Goal: Information Seeking & Learning: Learn about a topic

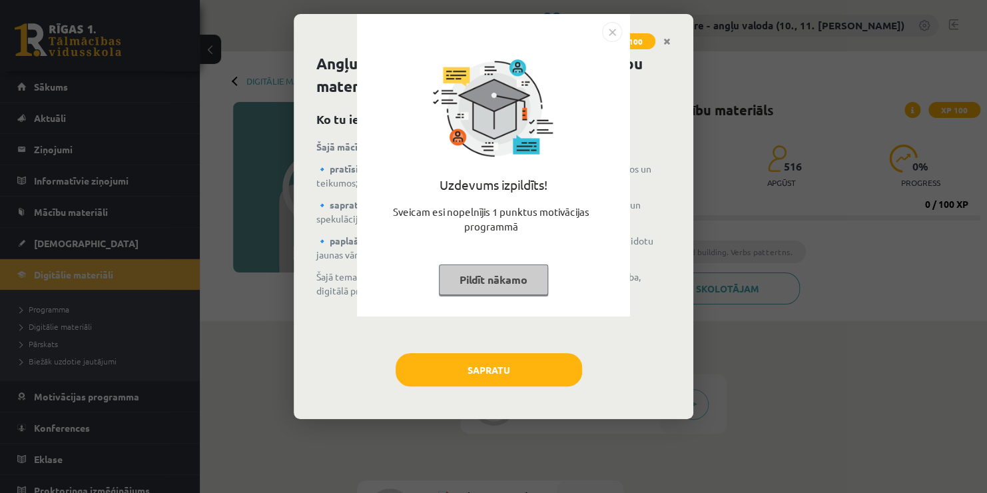
click at [486, 375] on div "Uzdevums izpildīts! Sveicam esi nopelnījis 1 punktus motivācijas programmā Pild…" at bounding box center [493, 246] width 987 height 493
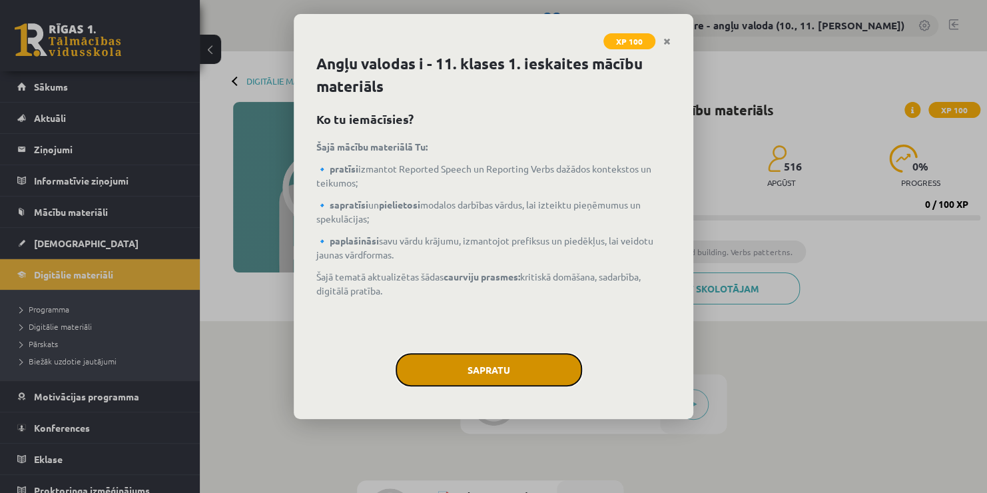
click at [513, 360] on button "Sapratu" at bounding box center [489, 369] width 187 height 33
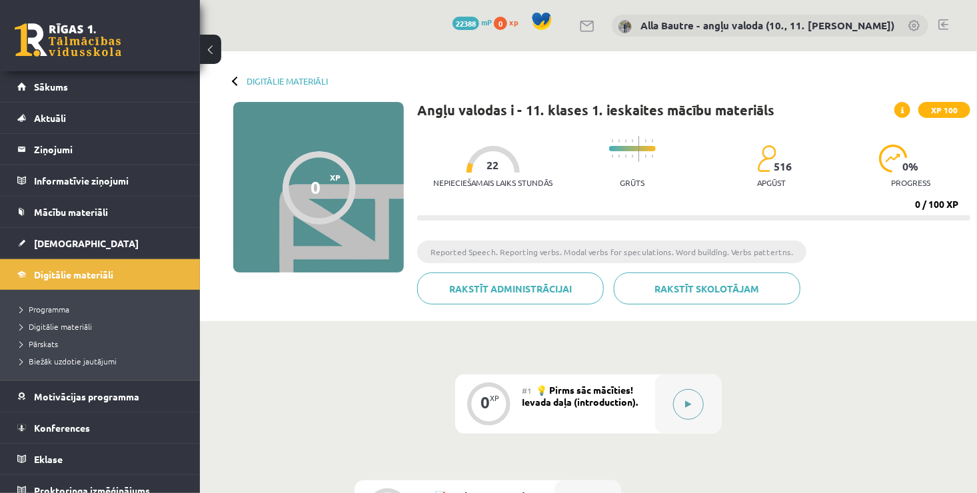
click at [693, 400] on button at bounding box center [688, 404] width 31 height 31
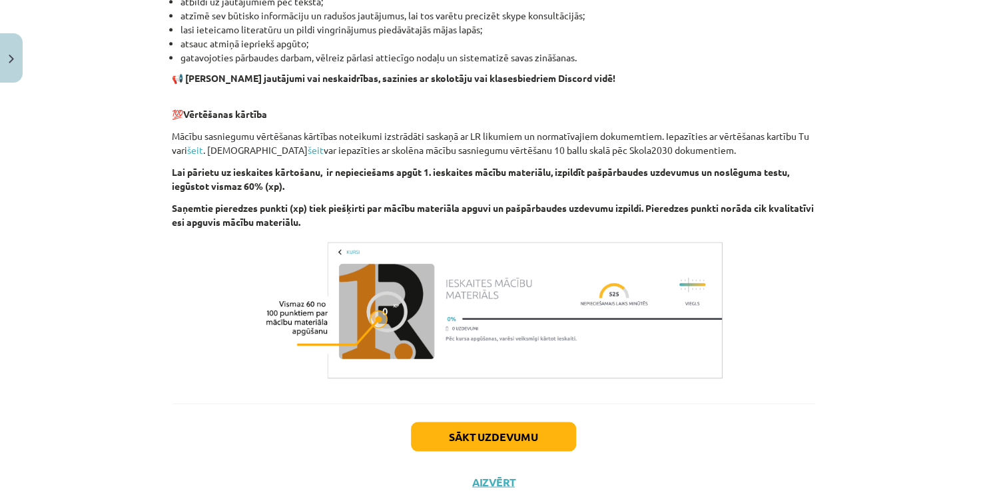
scroll to position [866, 0]
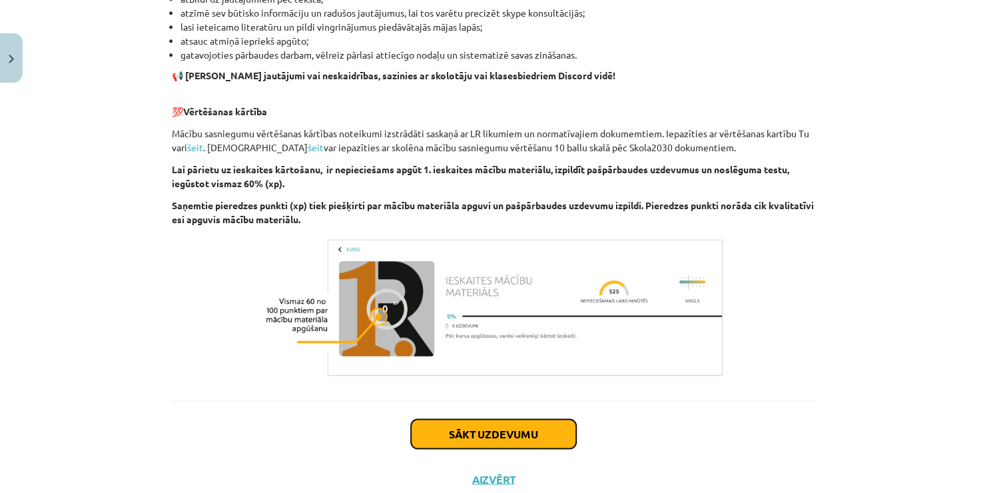
click at [446, 429] on button "Sākt uzdevumu" at bounding box center [493, 433] width 165 height 29
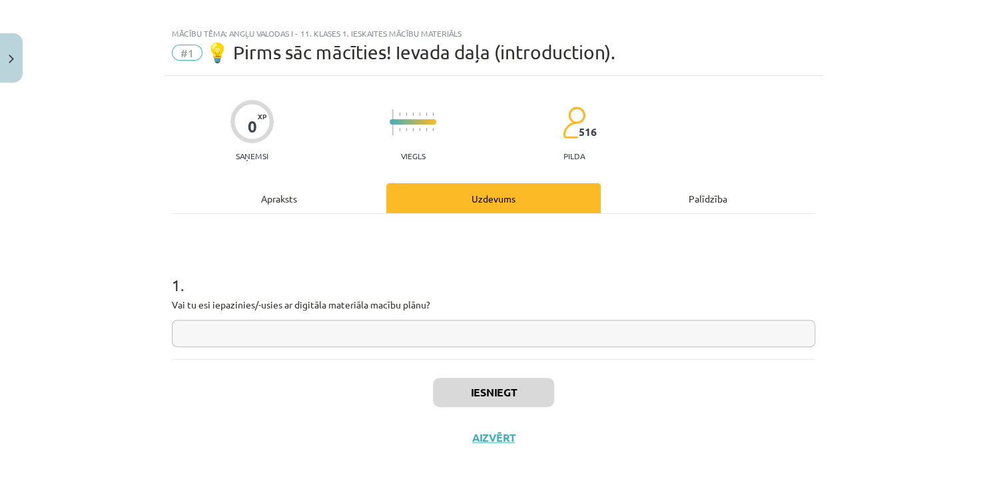
click at [292, 336] on input "text" at bounding box center [493, 333] width 643 height 27
type input "***"
click at [492, 394] on button "Iesniegt" at bounding box center [493, 392] width 121 height 29
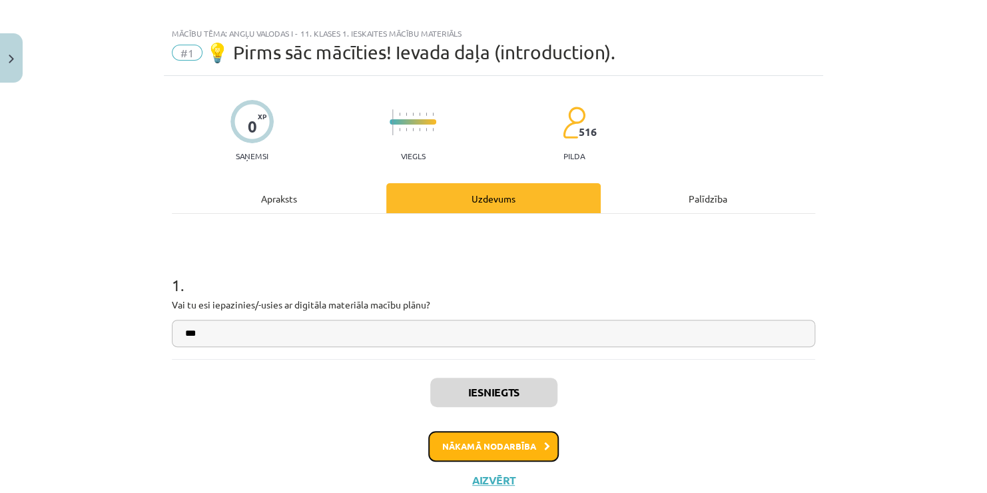
click at [493, 442] on button "Nākamā nodarbība" at bounding box center [493, 446] width 131 height 31
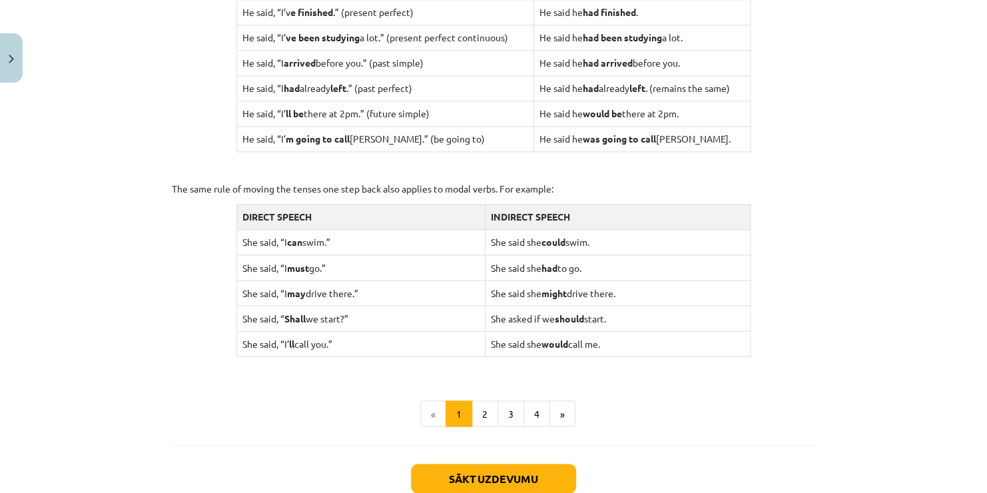
scroll to position [1033, 0]
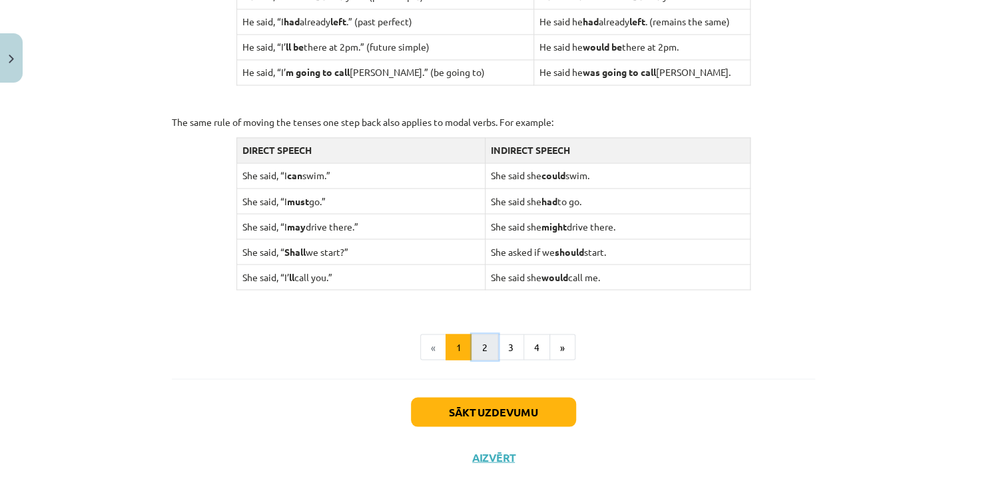
click at [480, 345] on button "2" at bounding box center [485, 347] width 27 height 27
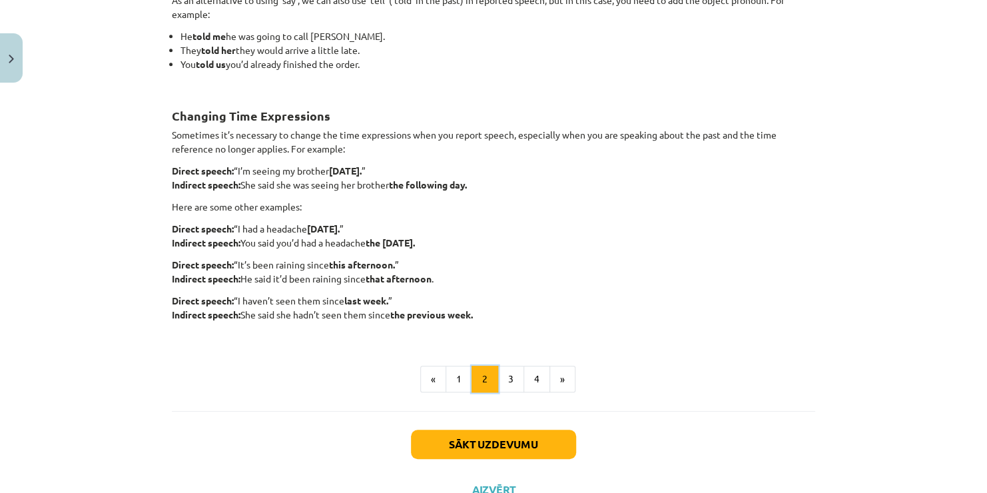
scroll to position [304, 0]
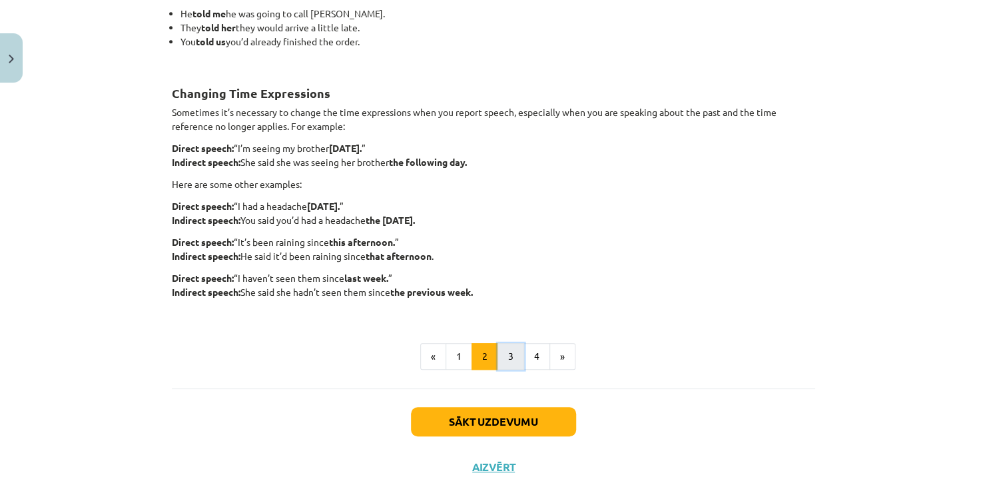
click at [505, 359] on button "3" at bounding box center [511, 356] width 27 height 27
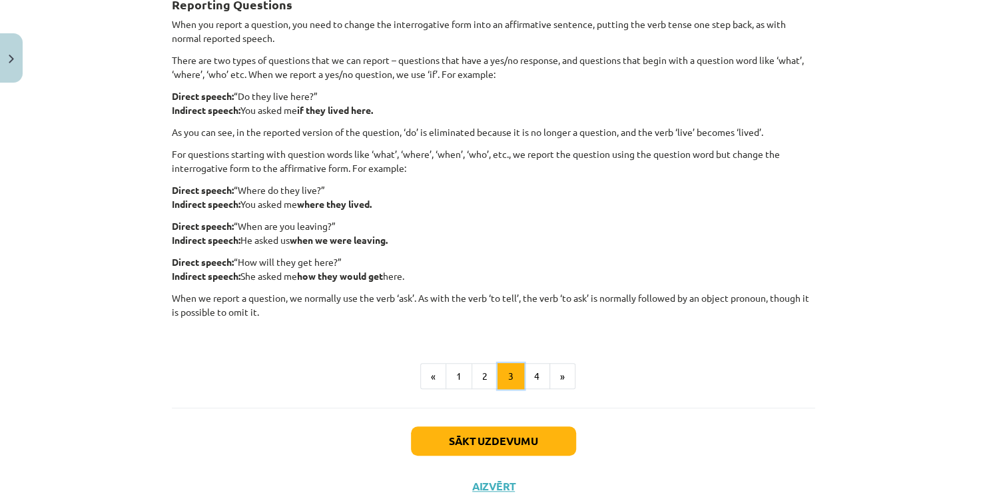
scroll to position [238, 0]
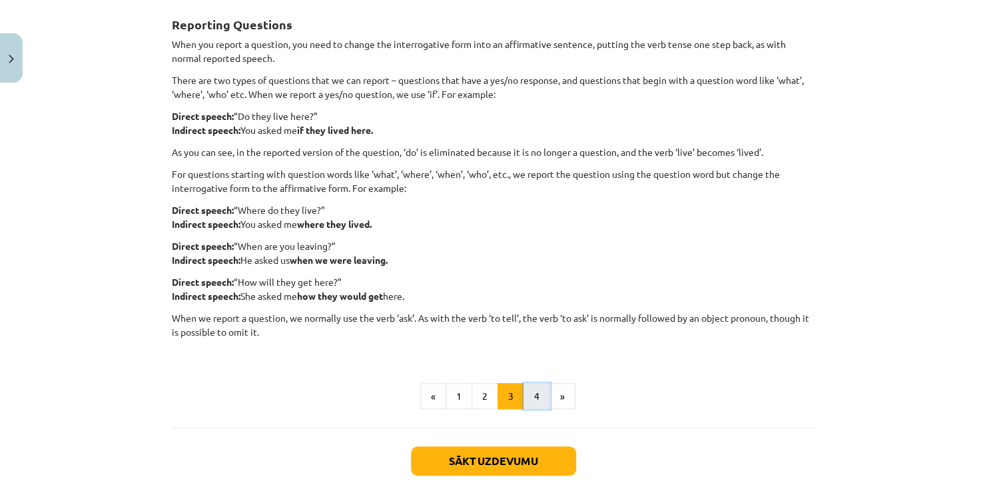
click at [528, 395] on button "4" at bounding box center [537, 396] width 27 height 27
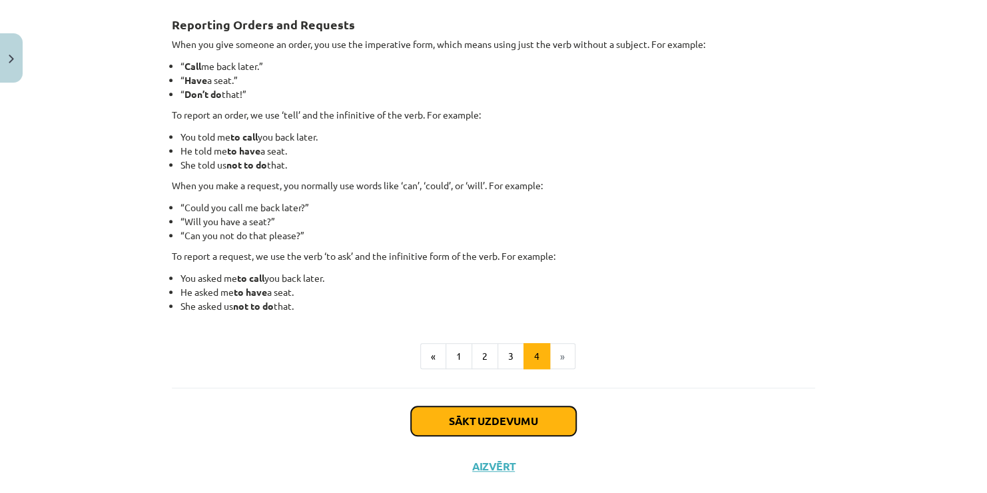
click at [473, 418] on button "Sākt uzdevumu" at bounding box center [493, 420] width 165 height 29
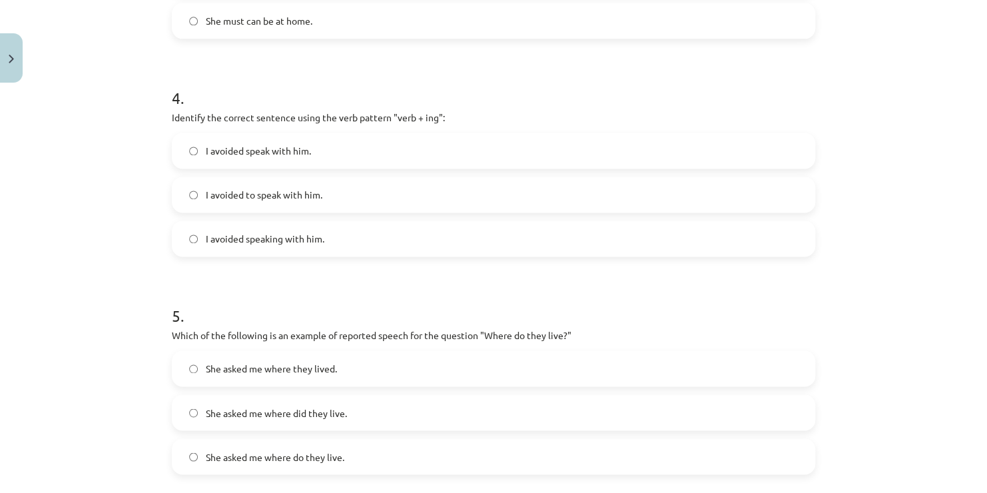
scroll to position [966, 0]
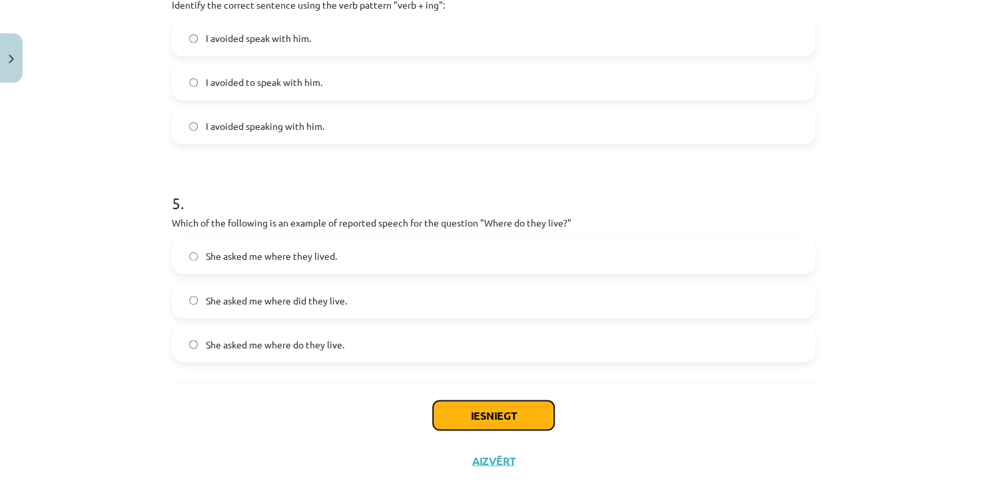
click at [488, 411] on button "Iesniegt" at bounding box center [493, 414] width 121 height 29
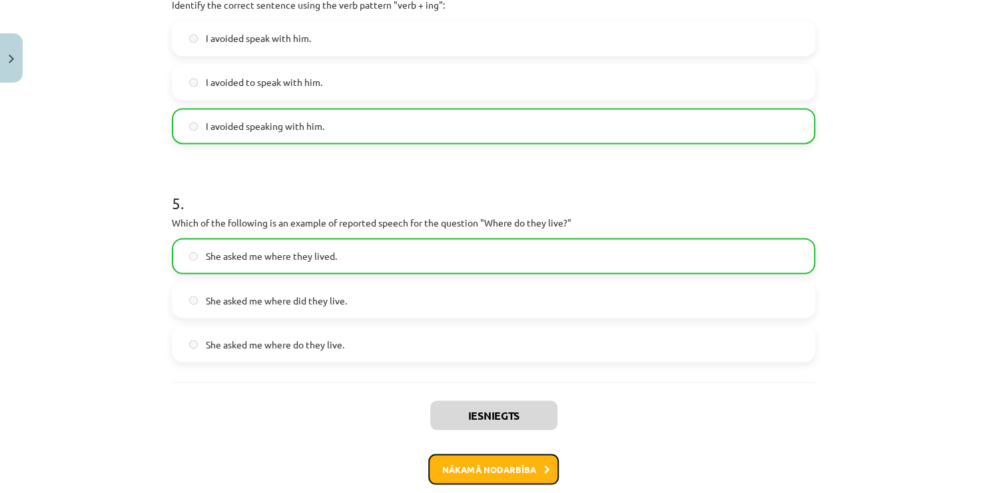
click at [501, 465] on button "Nākamā nodarbība" at bounding box center [493, 469] width 131 height 31
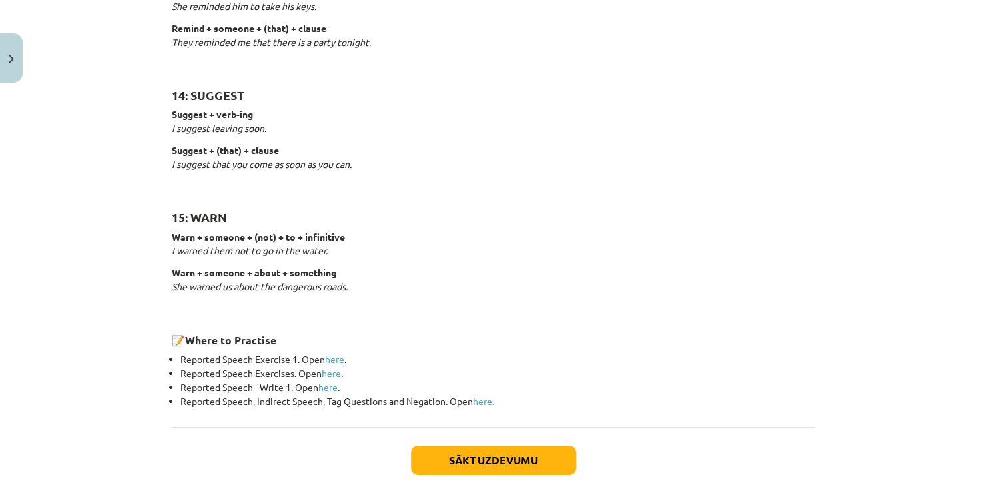
scroll to position [2032, 0]
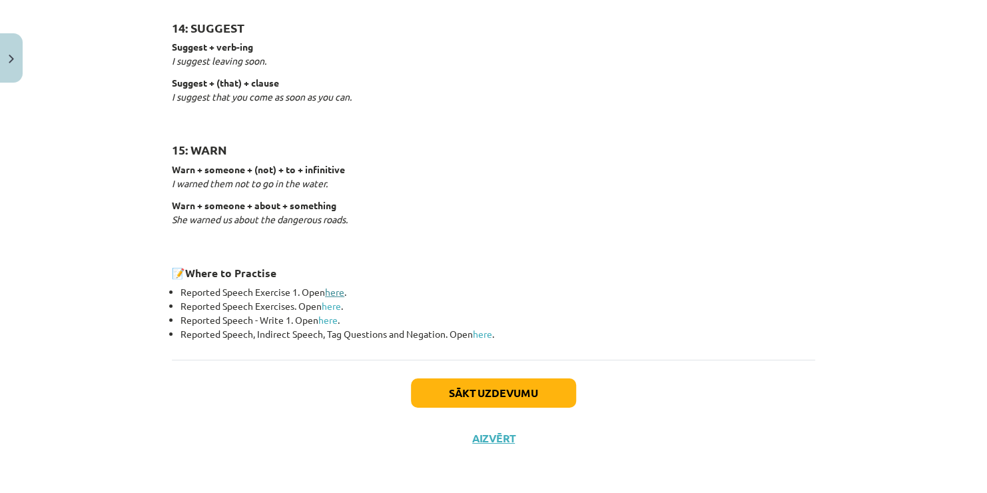
click at [334, 287] on link "here" at bounding box center [334, 292] width 19 height 12
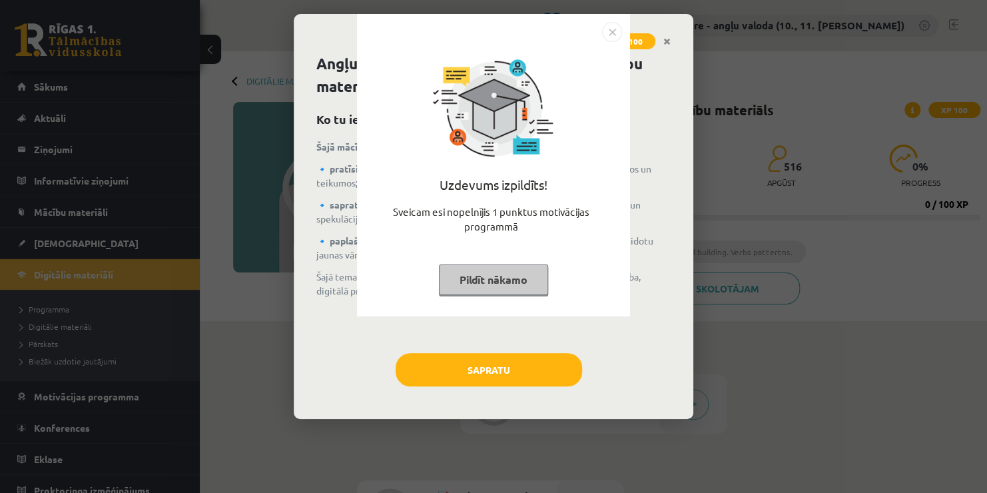
click at [494, 280] on button "Pildīt nākamo" at bounding box center [493, 279] width 109 height 31
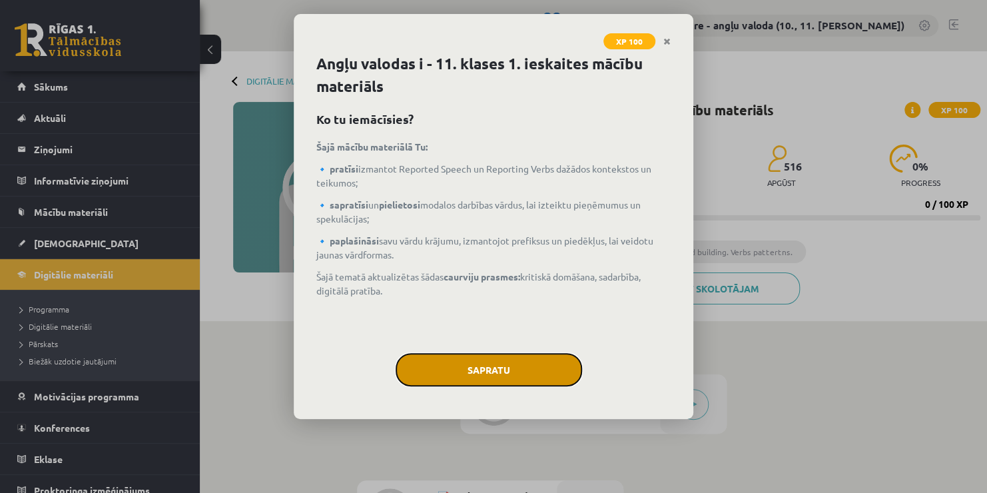
click at [504, 362] on button "Sapratu" at bounding box center [489, 369] width 187 height 33
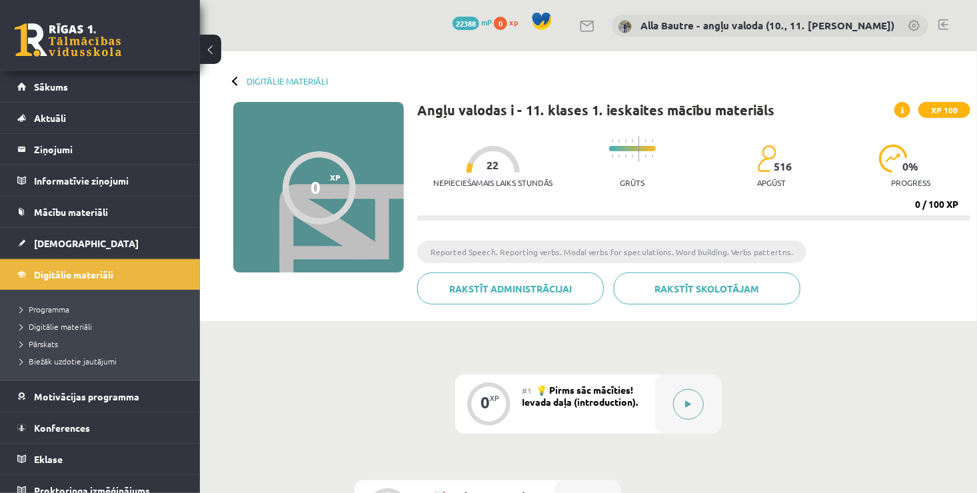
click at [689, 399] on button at bounding box center [688, 404] width 31 height 31
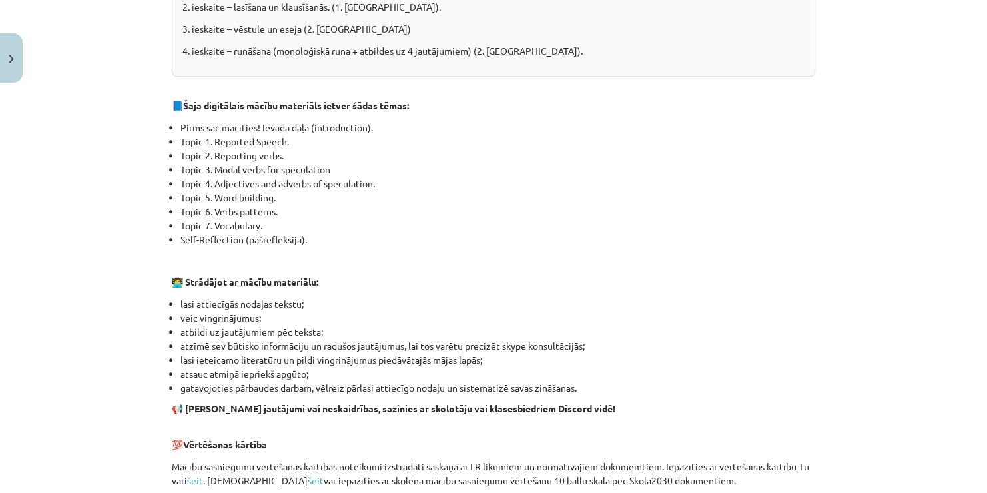
scroll to position [866, 0]
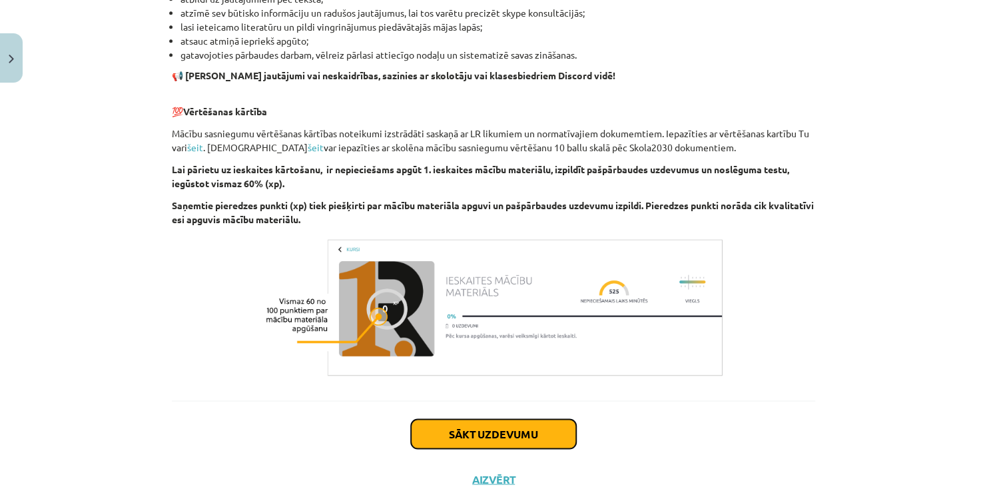
click at [498, 430] on button "Sākt uzdevumu" at bounding box center [493, 433] width 165 height 29
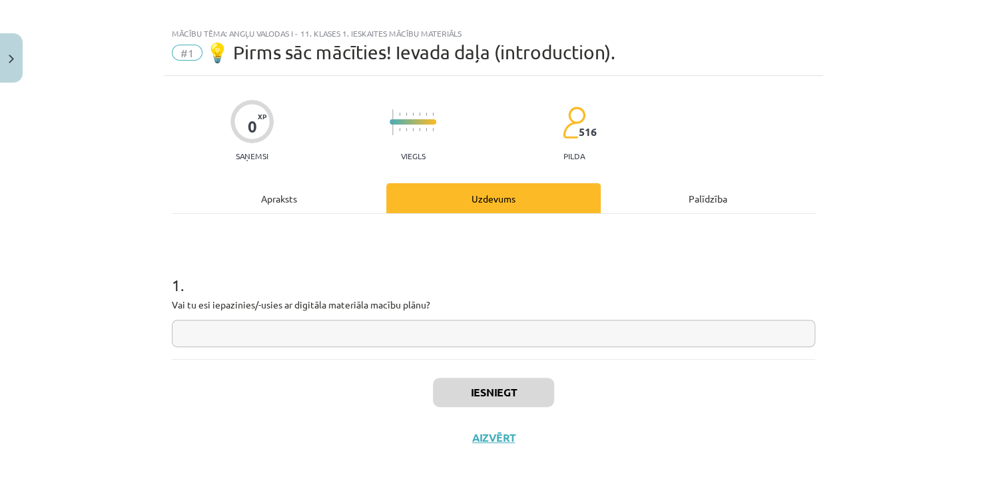
click at [367, 336] on input "text" at bounding box center [493, 333] width 643 height 27
type input "*"
click at [476, 393] on button "Iesniegt" at bounding box center [493, 392] width 121 height 29
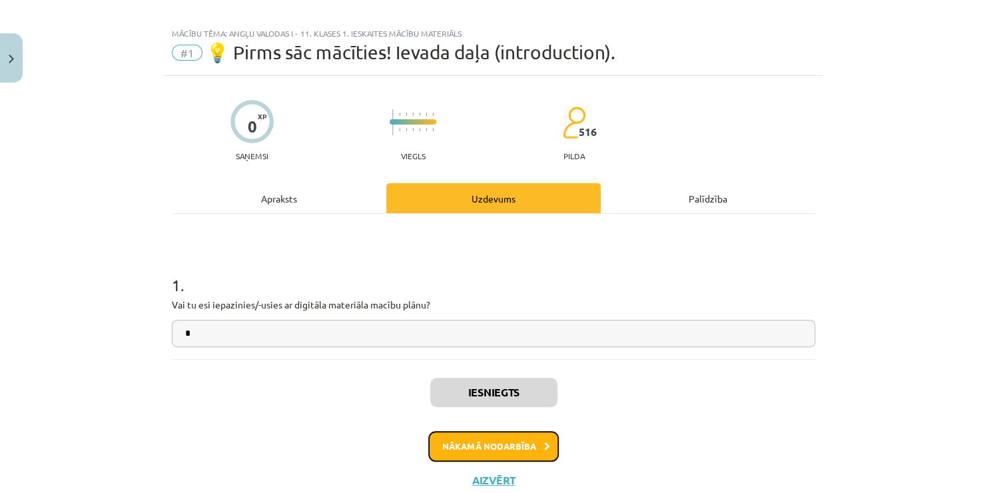
click at [480, 435] on button "Nākamā nodarbība" at bounding box center [493, 446] width 131 height 31
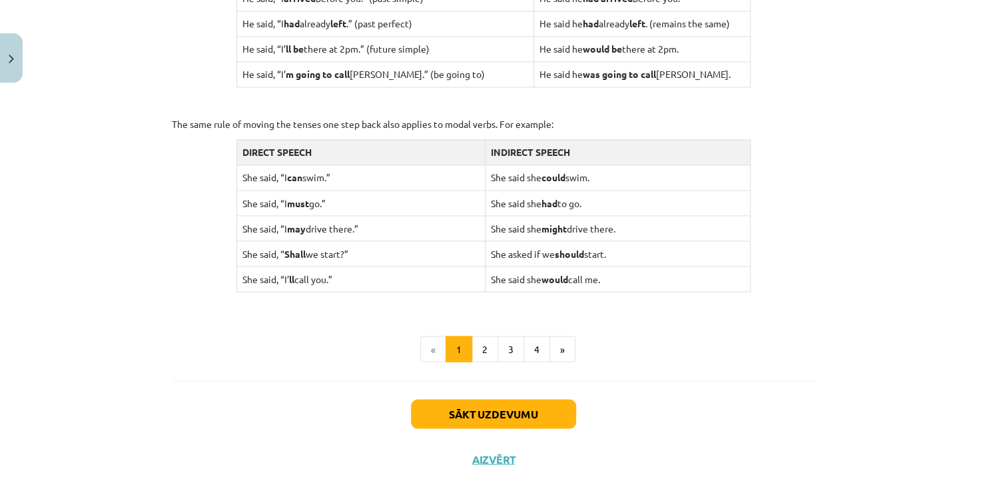
scroll to position [1033, 0]
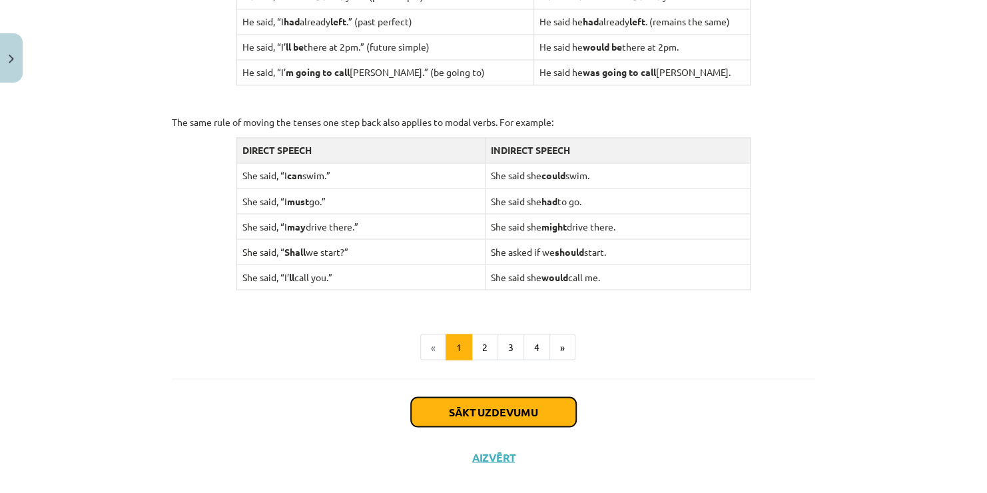
click at [454, 401] on button "Sākt uzdevumu" at bounding box center [493, 411] width 165 height 29
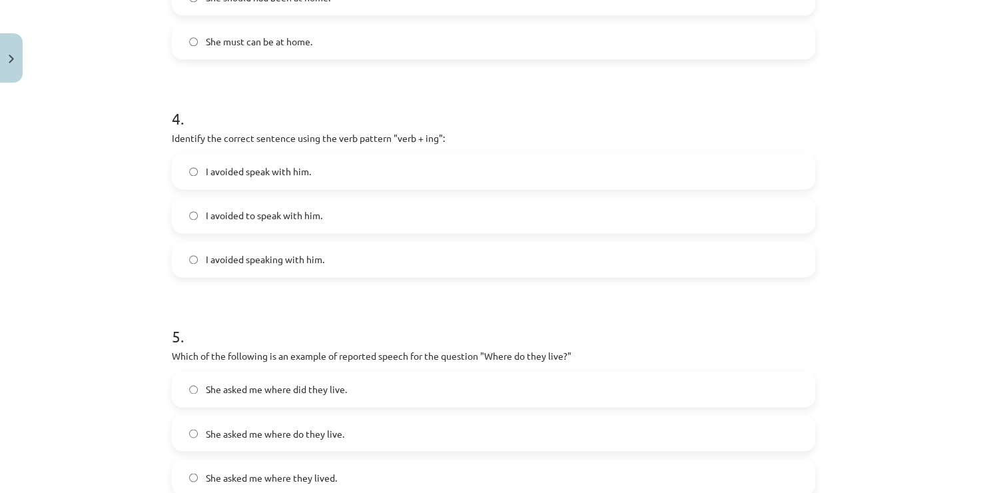
scroll to position [989, 0]
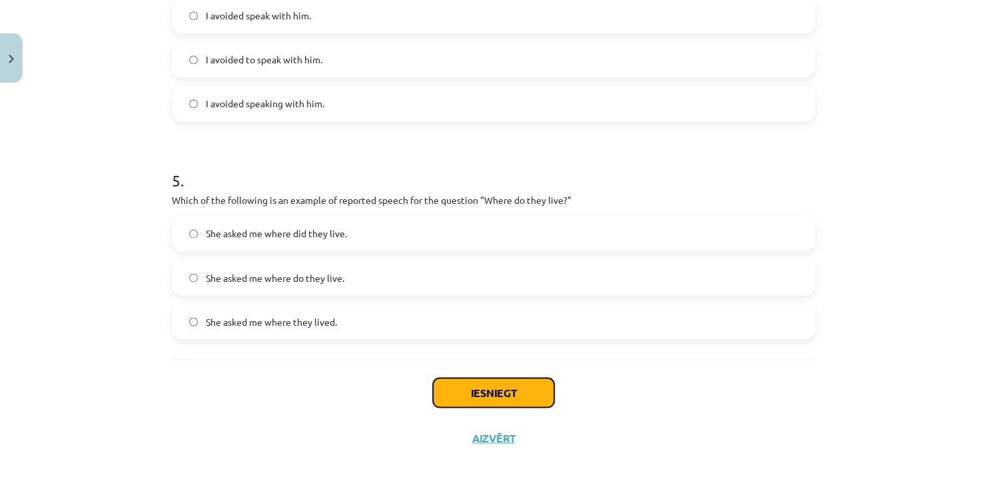
click at [476, 390] on button "Iesniegt" at bounding box center [493, 392] width 121 height 29
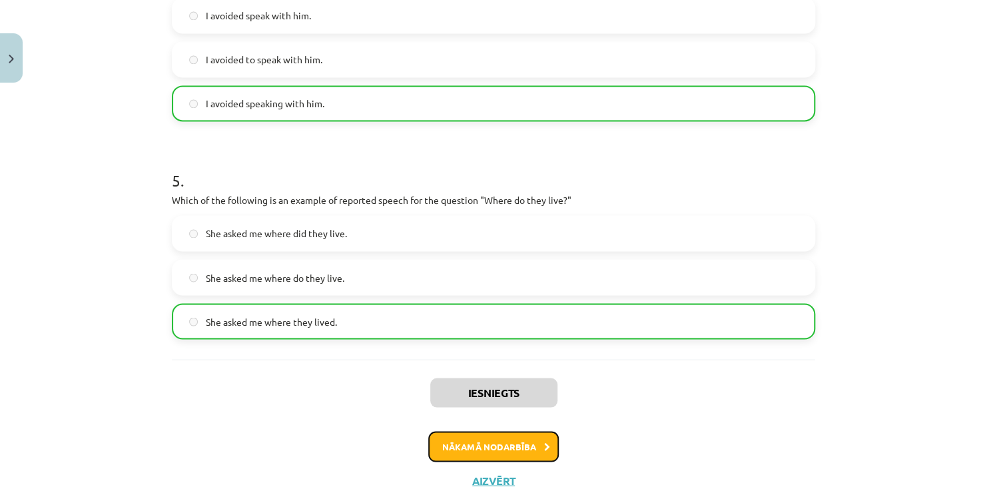
click at [466, 444] on button "Nākamā nodarbība" at bounding box center [493, 446] width 131 height 31
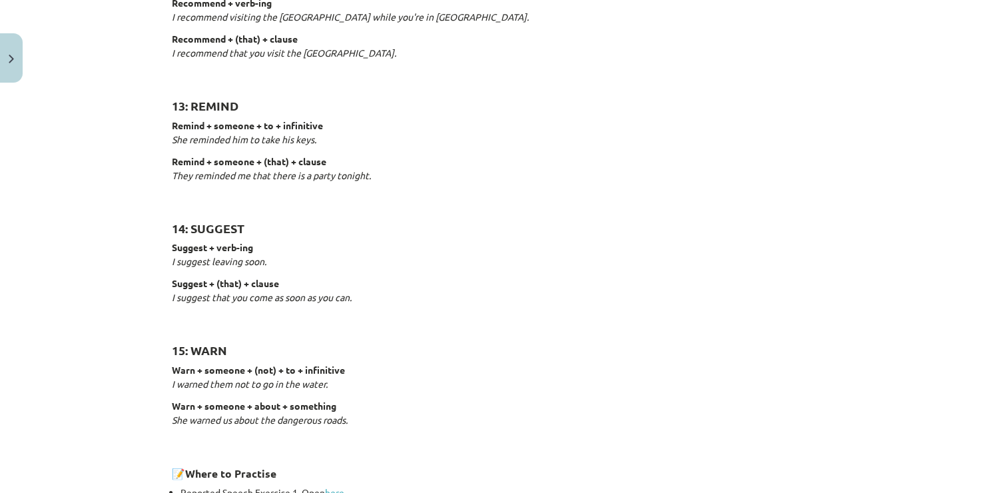
scroll to position [2032, 0]
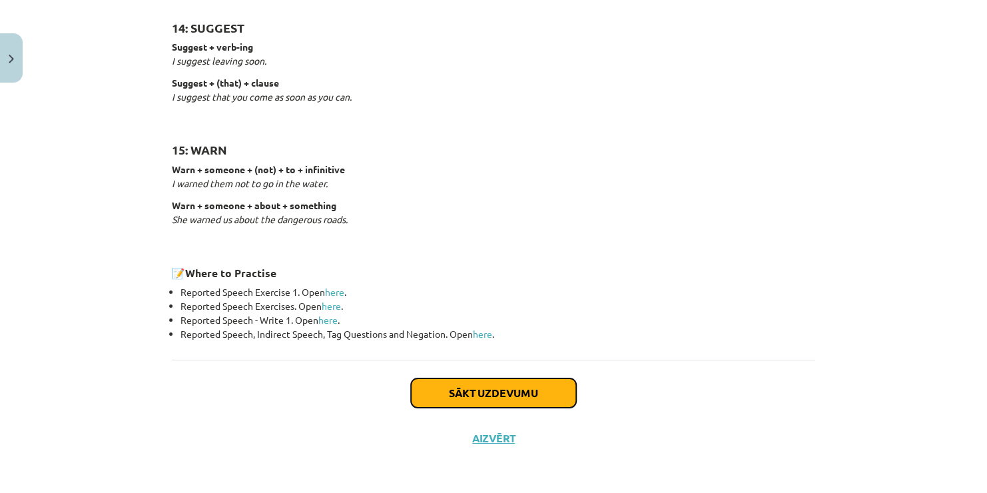
click at [494, 386] on button "Sākt uzdevumu" at bounding box center [493, 392] width 165 height 29
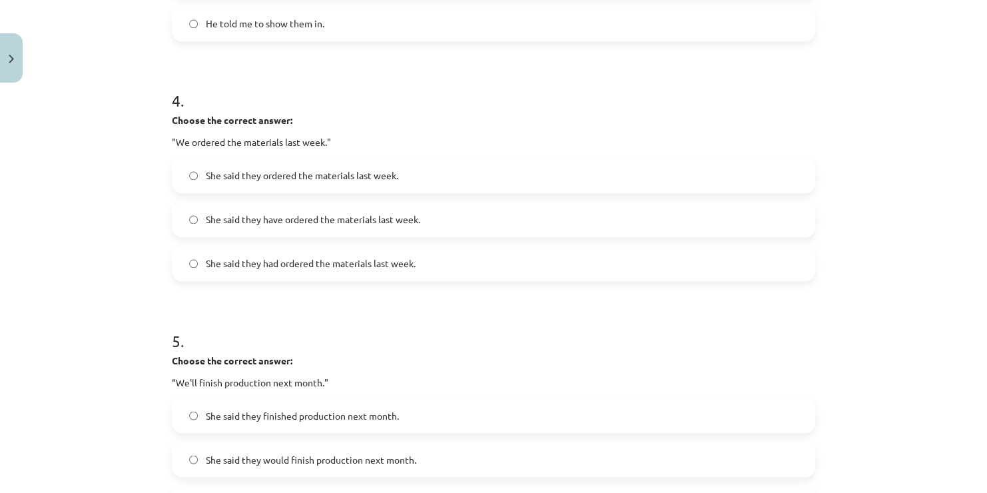
scroll to position [1098, 0]
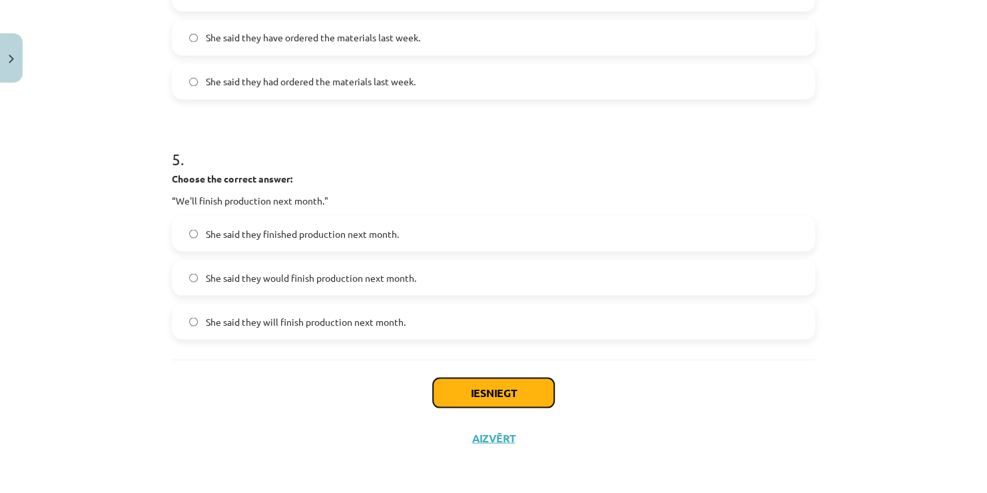
click at [472, 388] on button "Iesniegt" at bounding box center [493, 392] width 121 height 29
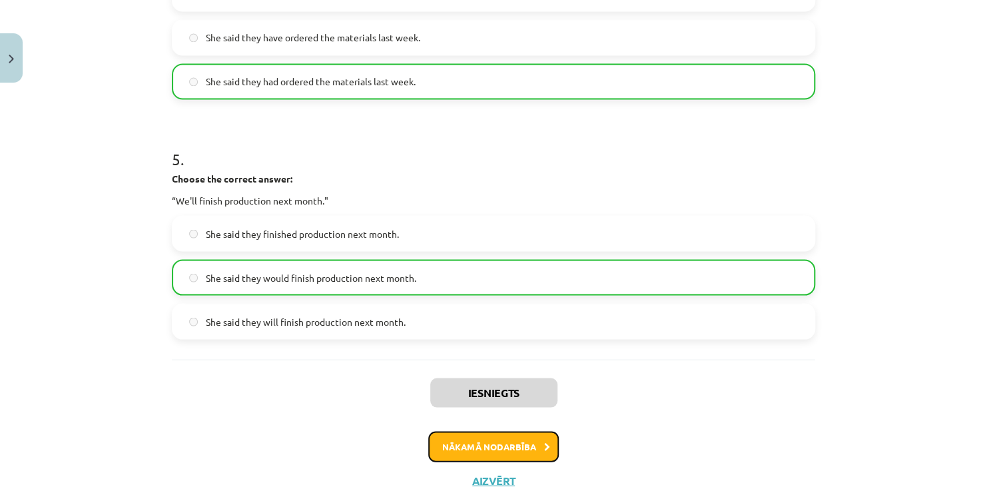
click at [477, 440] on button "Nākamā nodarbība" at bounding box center [493, 446] width 131 height 31
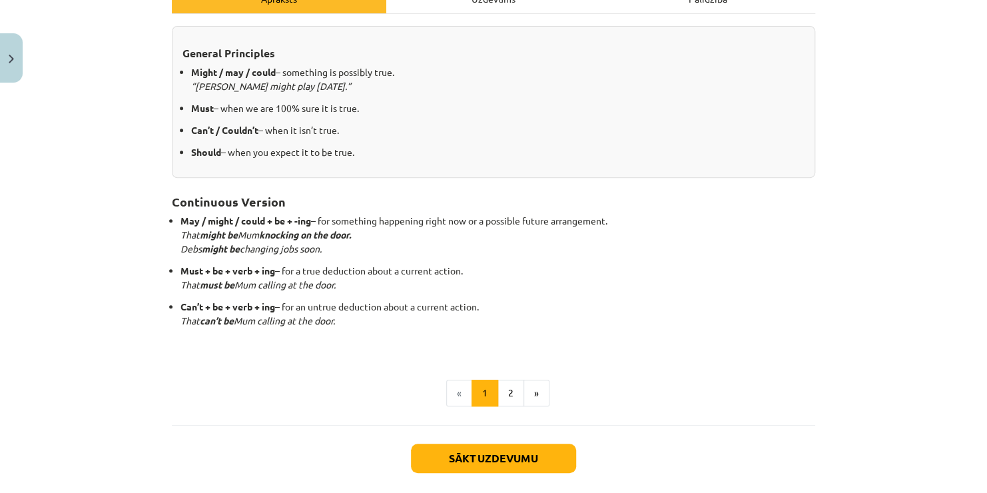
scroll to position [233, 0]
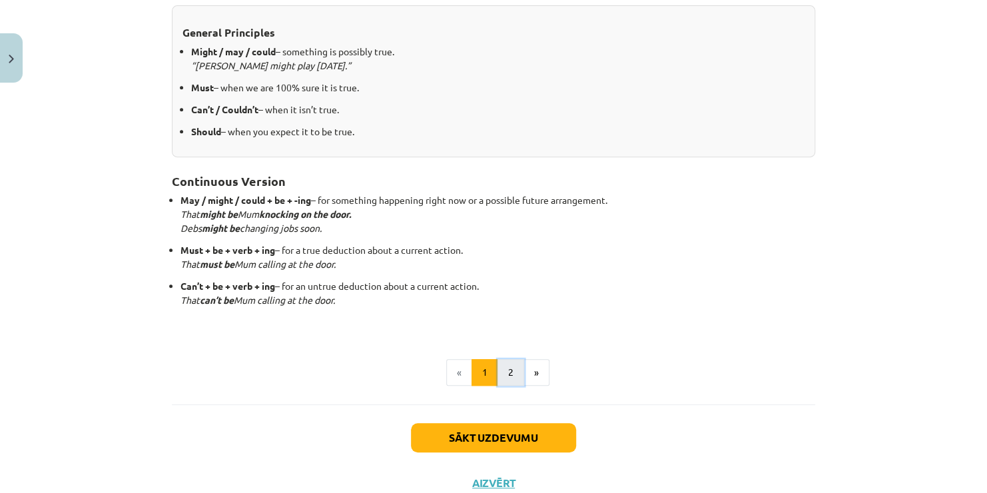
click at [498, 370] on button "2" at bounding box center [511, 372] width 27 height 27
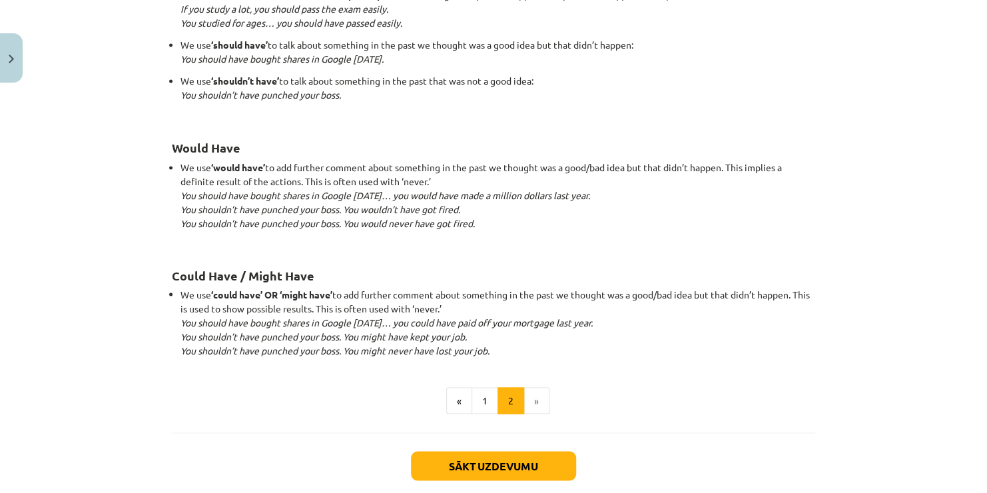
scroll to position [971, 0]
click at [480, 461] on button "Sākt uzdevumu" at bounding box center [493, 464] width 165 height 29
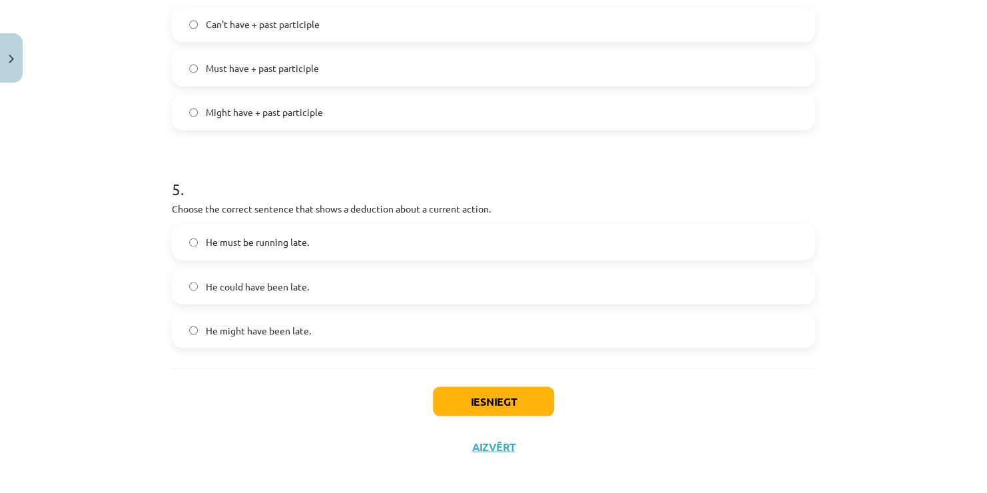
scroll to position [989, 0]
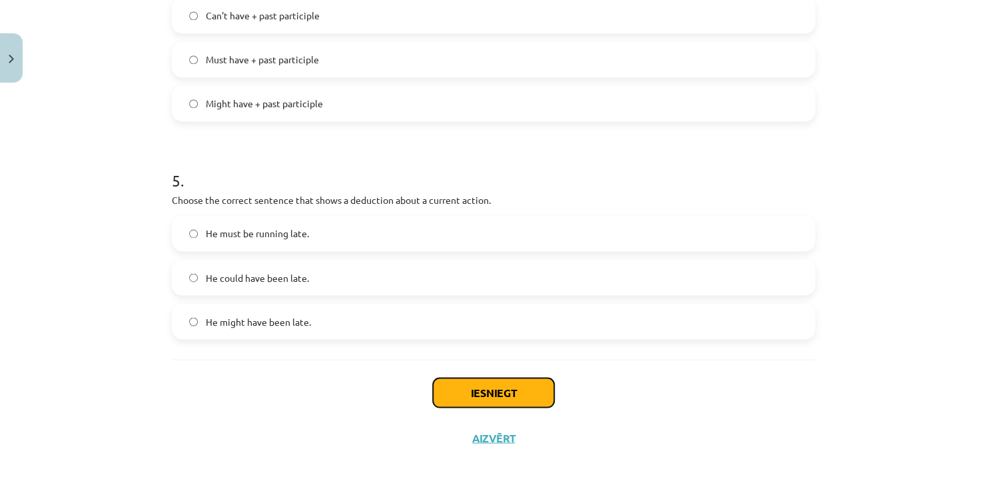
click at [512, 388] on button "Iesniegt" at bounding box center [493, 392] width 121 height 29
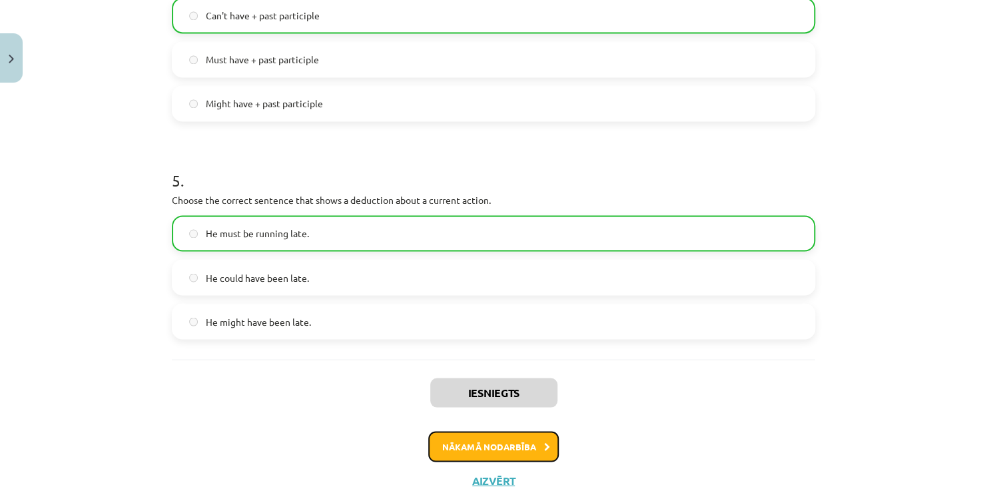
click at [494, 442] on button "Nākamā nodarbība" at bounding box center [493, 446] width 131 height 31
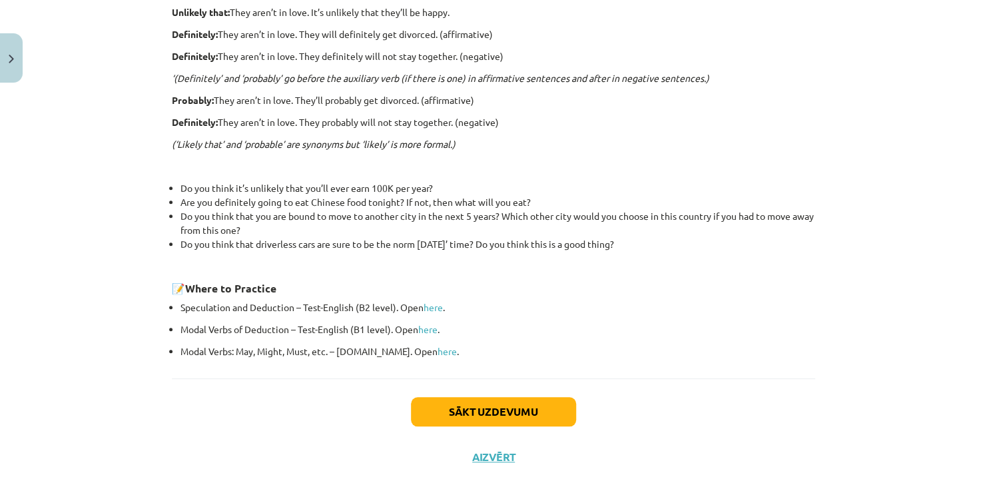
scroll to position [362, 0]
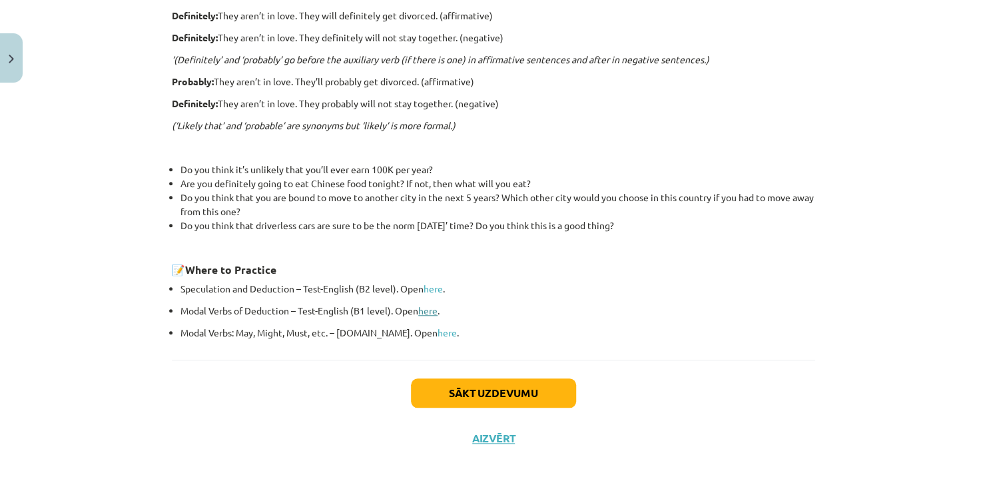
click at [426, 307] on link "here" at bounding box center [427, 310] width 19 height 12
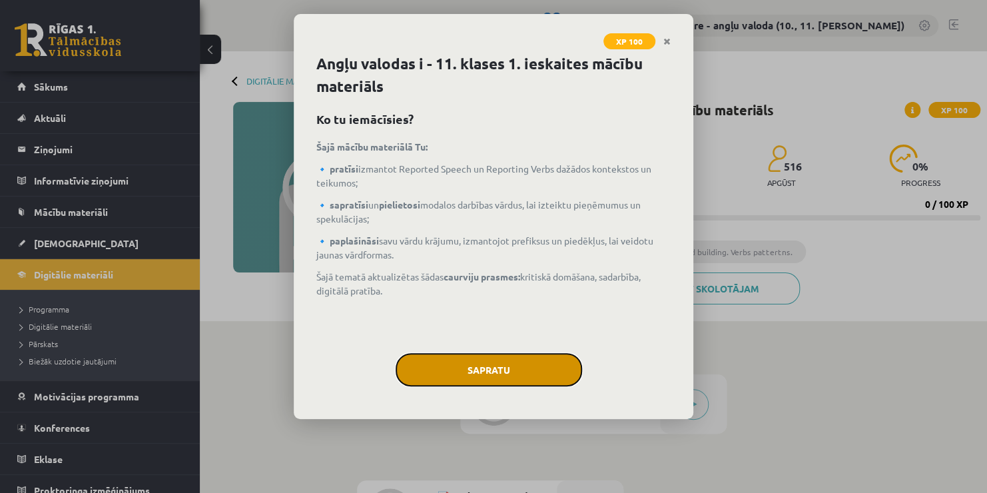
click at [486, 362] on button "Sapratu" at bounding box center [489, 369] width 187 height 33
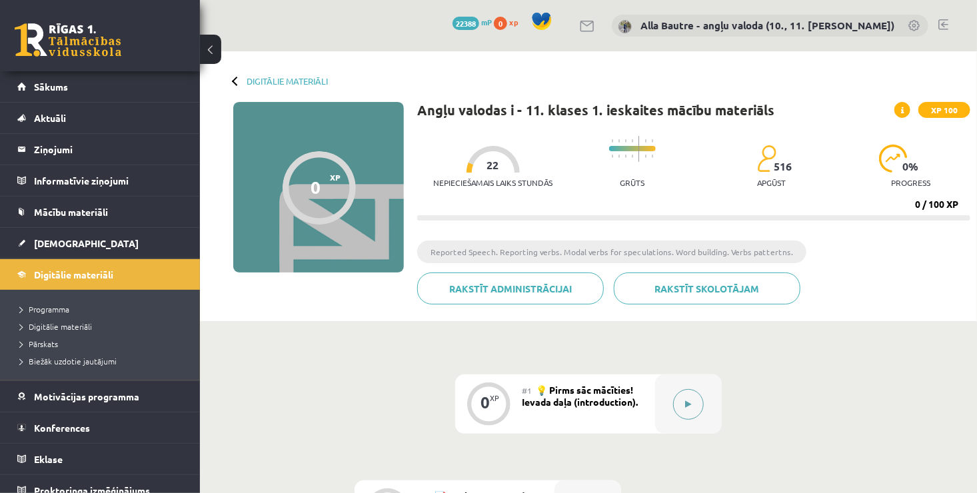
click at [689, 405] on icon at bounding box center [688, 404] width 6 height 8
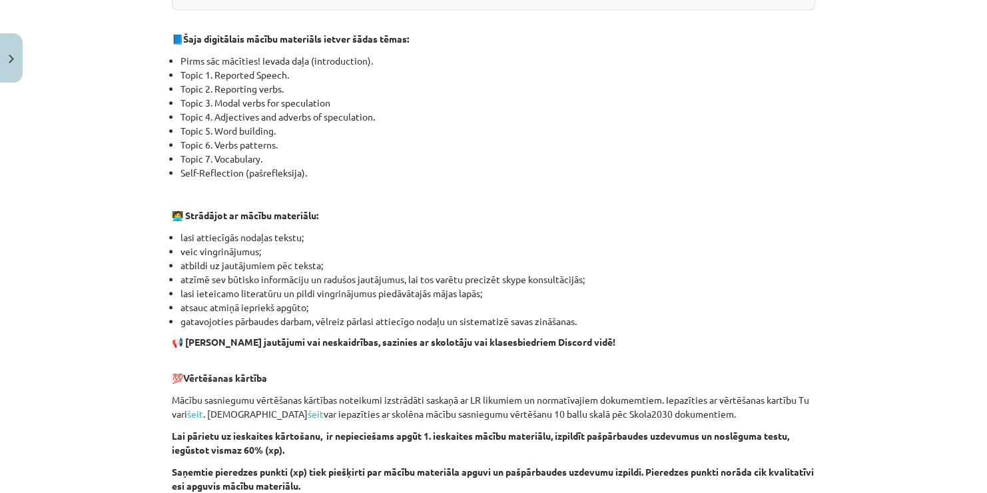
scroll to position [866, 0]
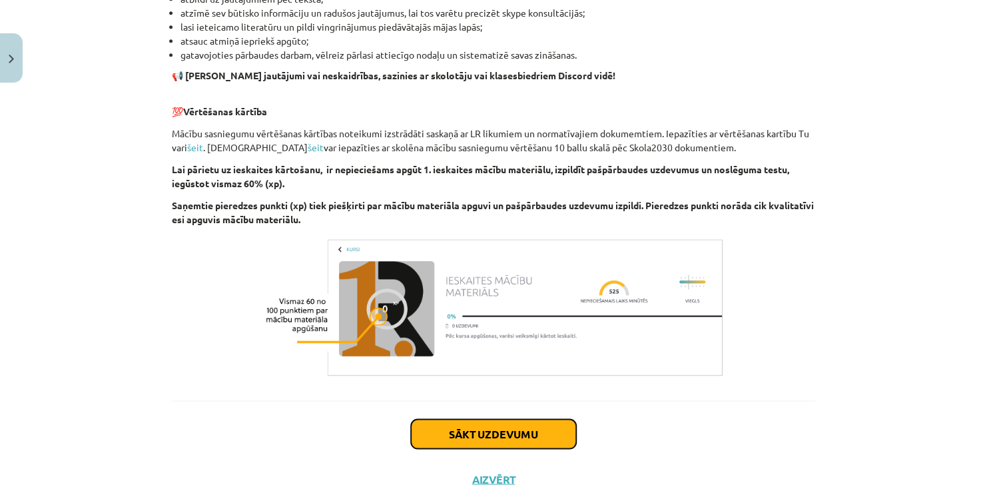
click at [502, 435] on button "Sākt uzdevumu" at bounding box center [493, 433] width 165 height 29
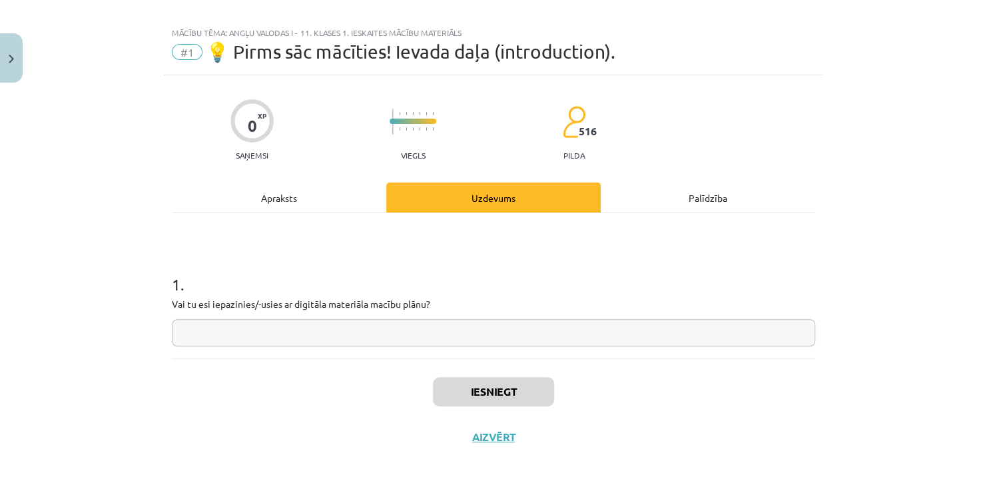
scroll to position [13, 0]
click at [242, 333] on input "text" at bounding box center [493, 333] width 643 height 27
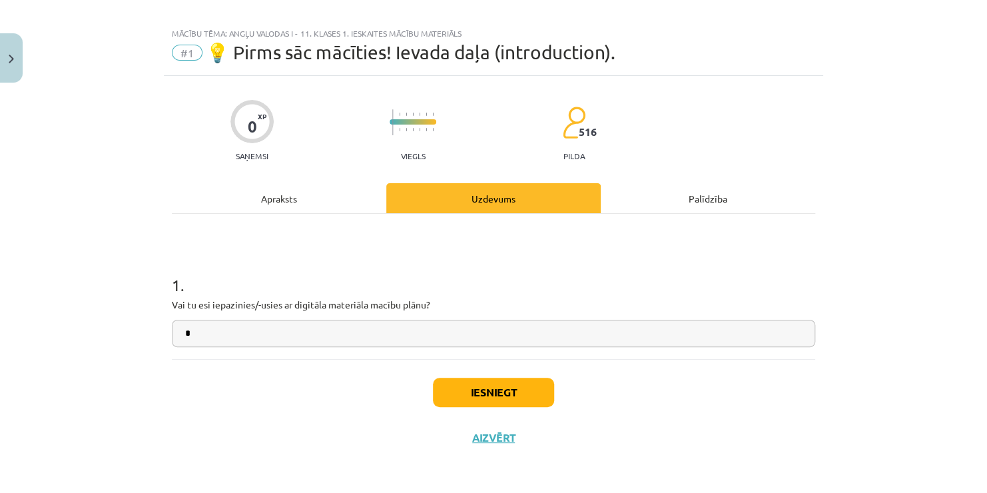
type input "*"
click at [464, 397] on button "Iesniegt" at bounding box center [493, 392] width 121 height 29
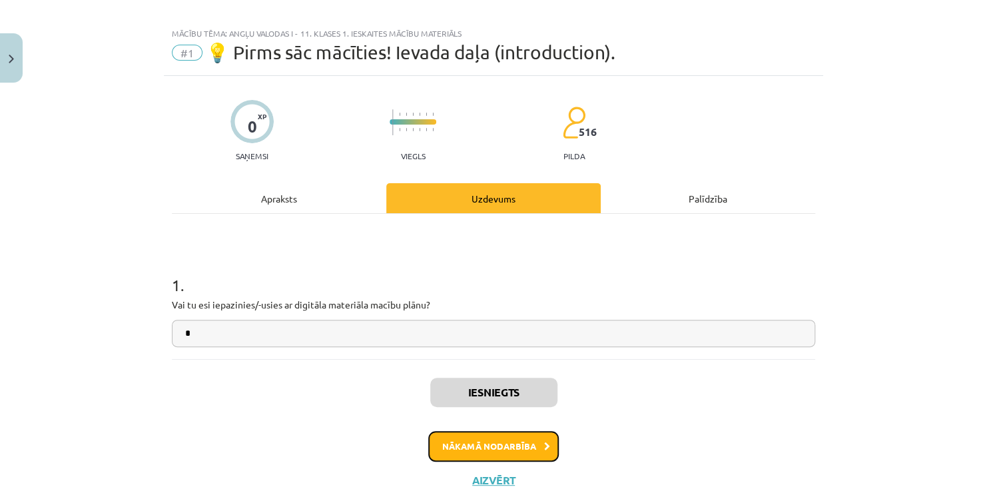
click at [480, 445] on button "Nākamā nodarbība" at bounding box center [493, 446] width 131 height 31
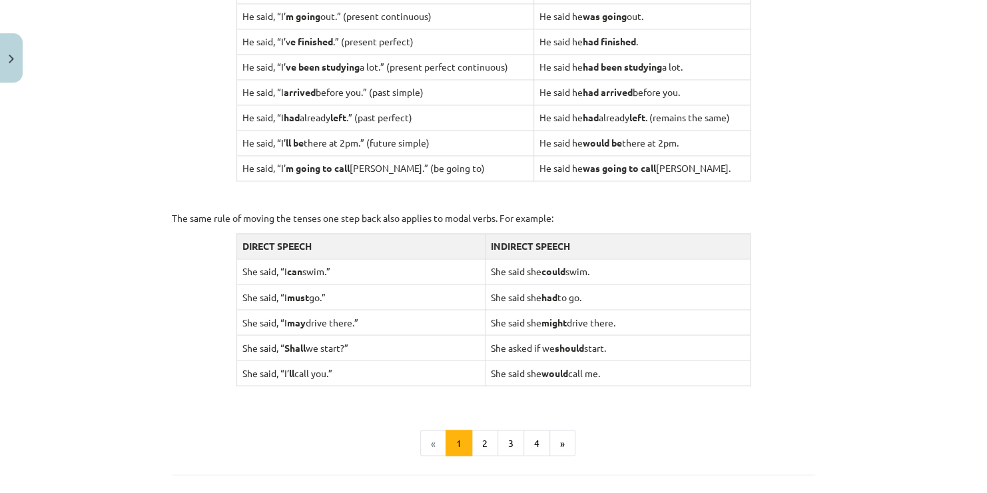
scroll to position [1049, 0]
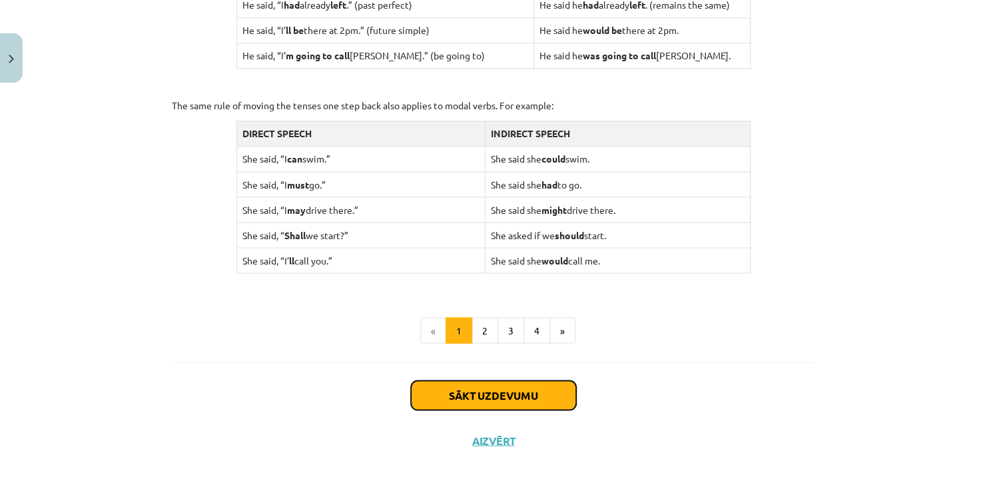
click at [500, 390] on button "Sākt uzdevumu" at bounding box center [493, 394] width 165 height 29
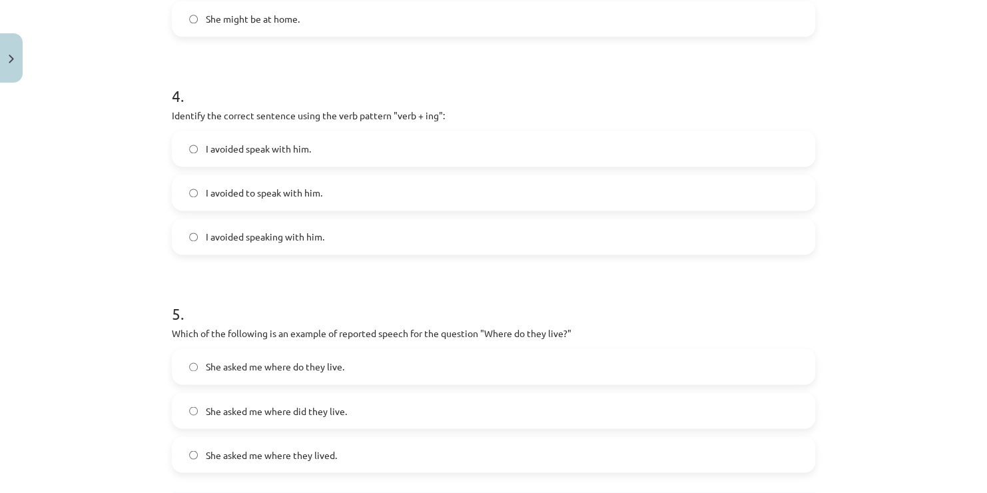
scroll to position [989, 0]
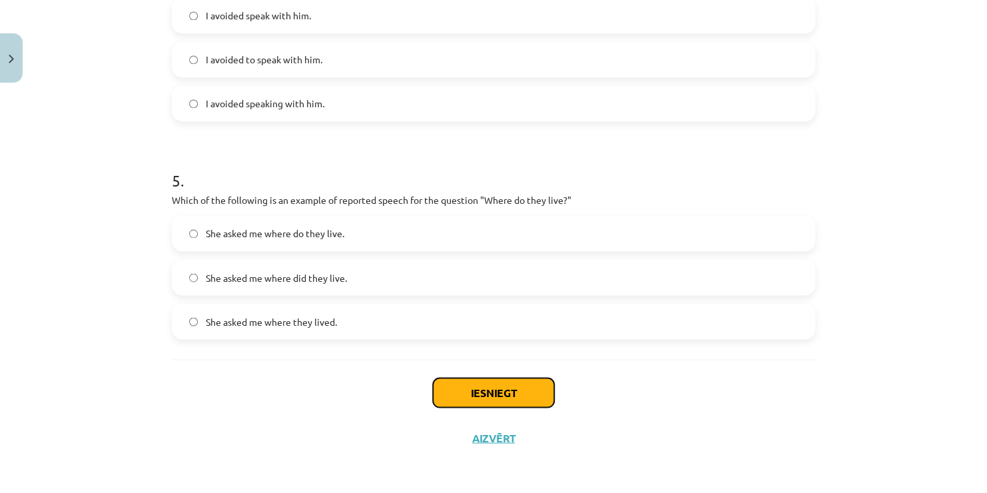
click at [496, 389] on button "Iesniegt" at bounding box center [493, 392] width 121 height 29
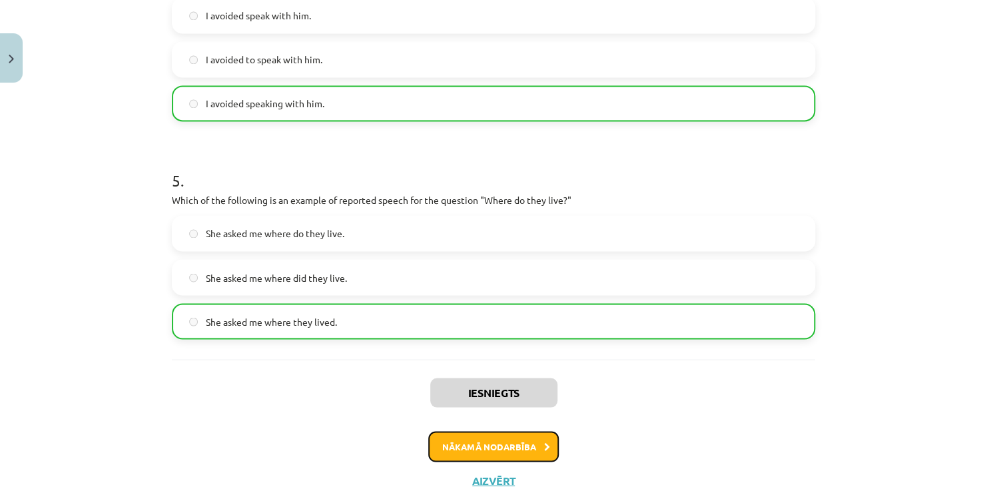
click at [483, 444] on button "Nākamā nodarbība" at bounding box center [493, 446] width 131 height 31
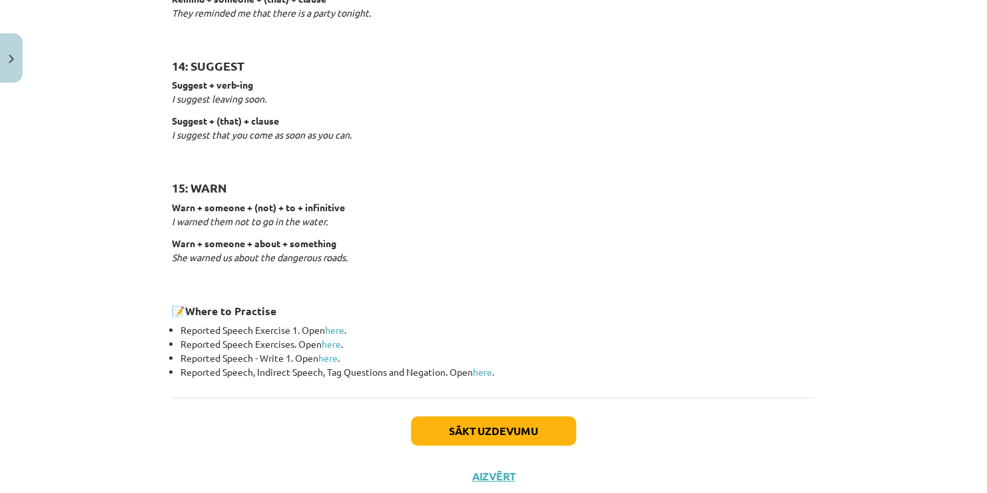
scroll to position [2032, 0]
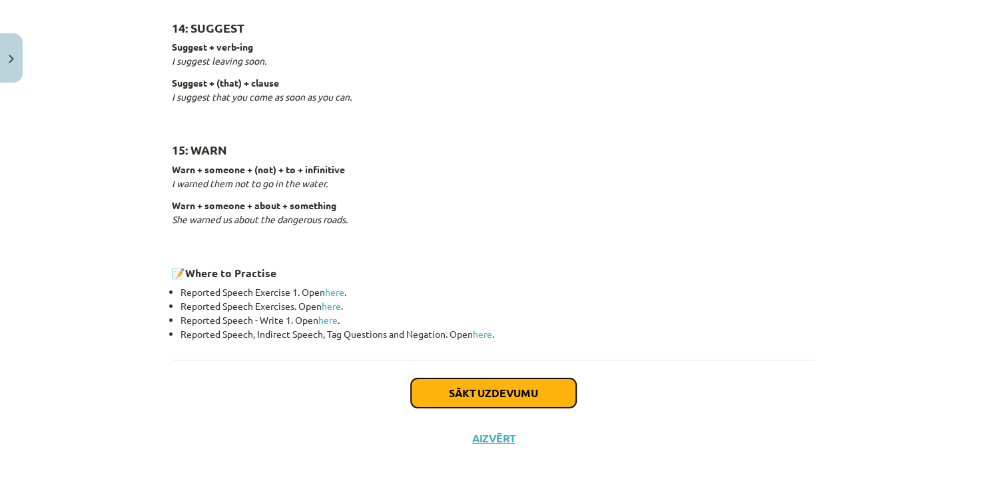
click at [462, 389] on button "Sākt uzdevumu" at bounding box center [493, 392] width 165 height 29
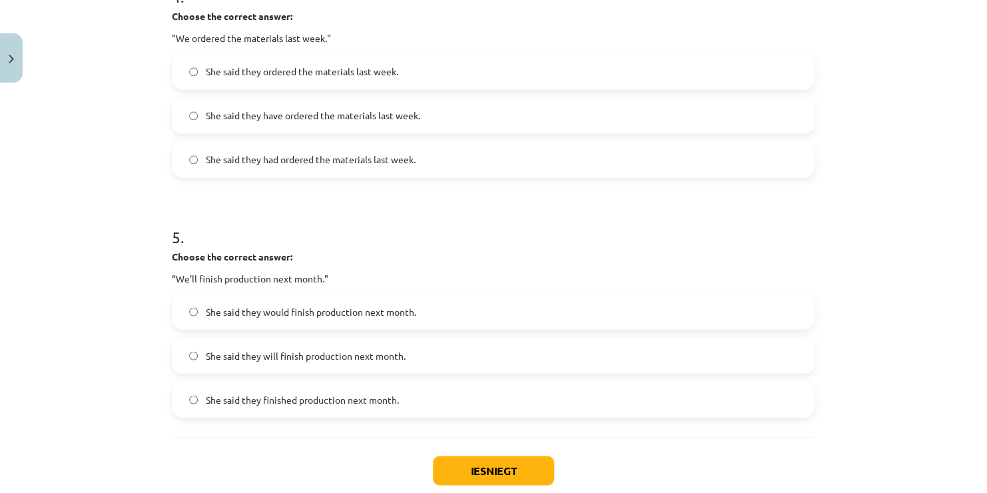
scroll to position [1098, 0]
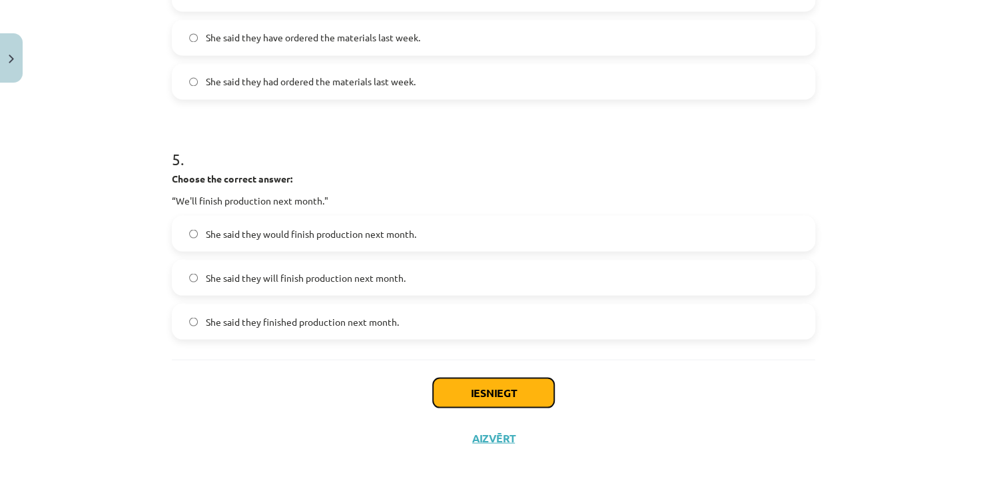
click at [496, 390] on button "Iesniegt" at bounding box center [493, 392] width 121 height 29
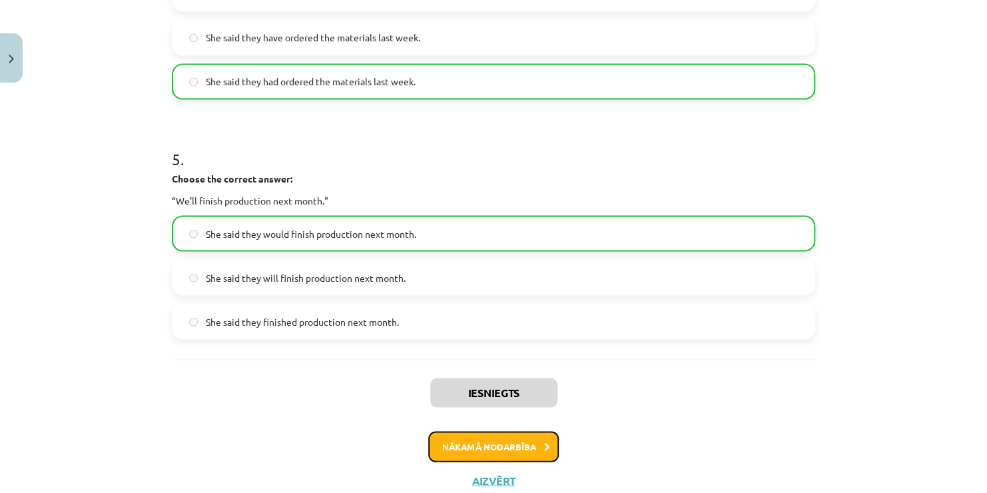
click at [482, 437] on button "Nākamā nodarbība" at bounding box center [493, 446] width 131 height 31
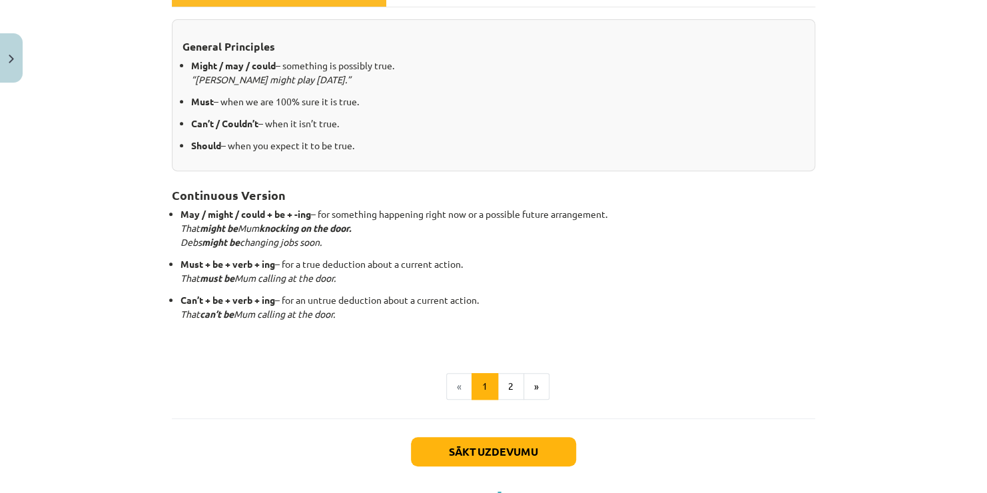
scroll to position [277, 0]
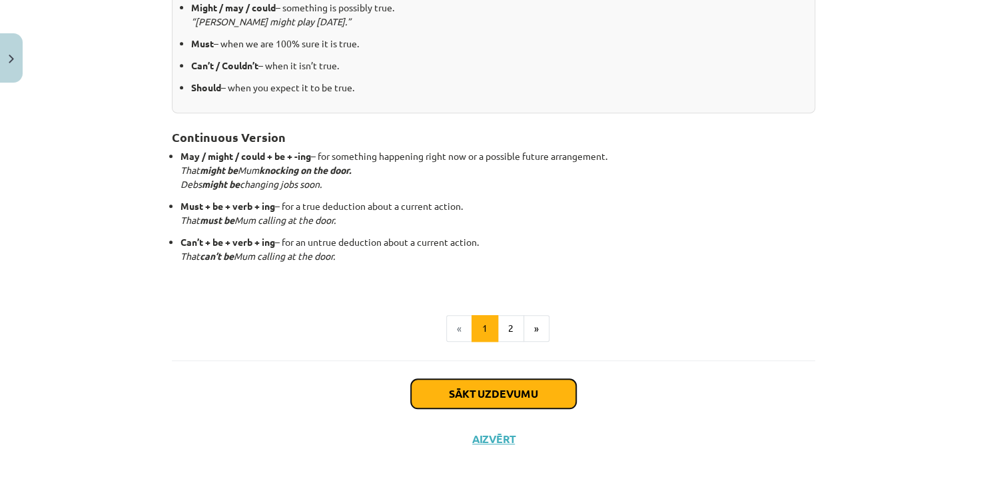
click at [484, 386] on button "Sākt uzdevumu" at bounding box center [493, 393] width 165 height 29
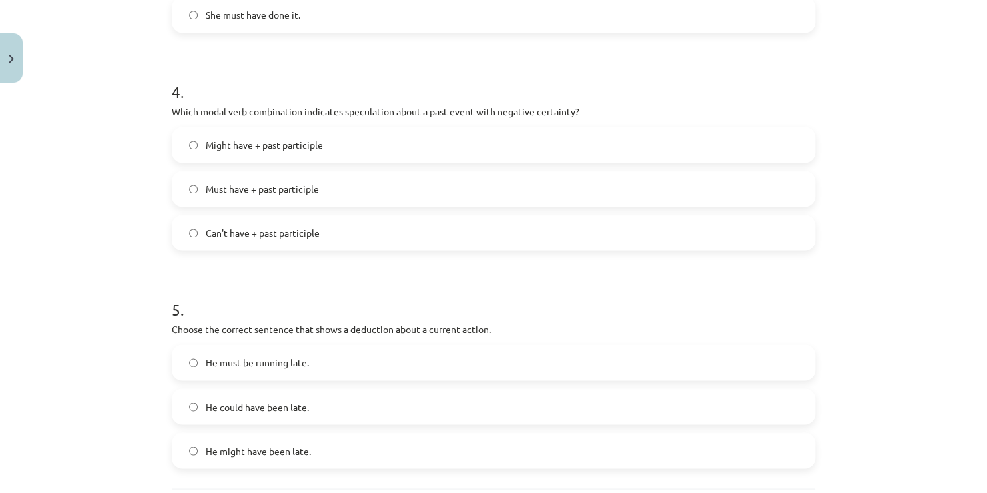
scroll to position [989, 0]
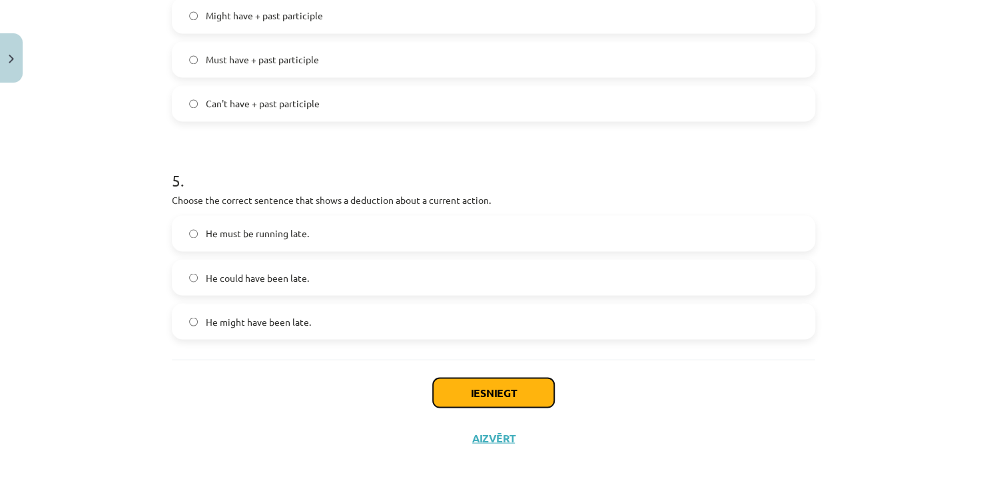
click at [512, 391] on button "Iesniegt" at bounding box center [493, 392] width 121 height 29
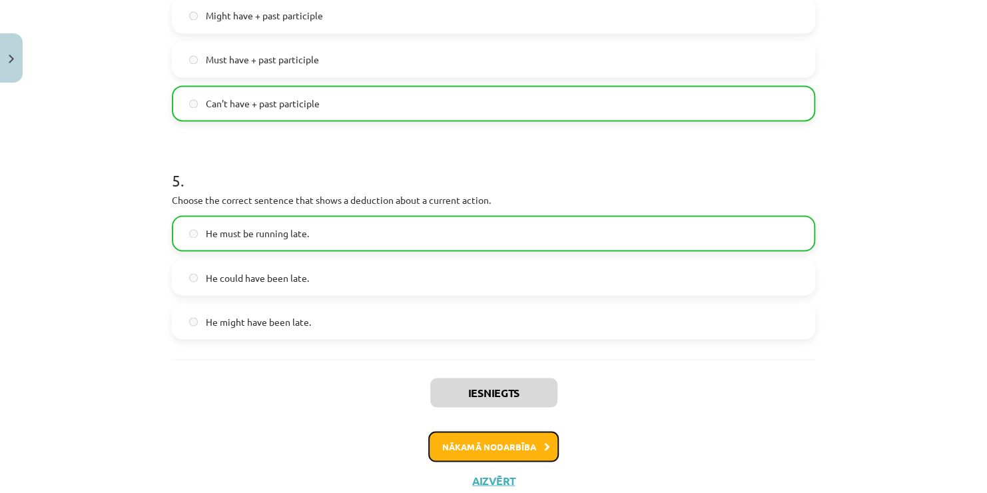
click at [478, 442] on button "Nākamā nodarbība" at bounding box center [493, 446] width 131 height 31
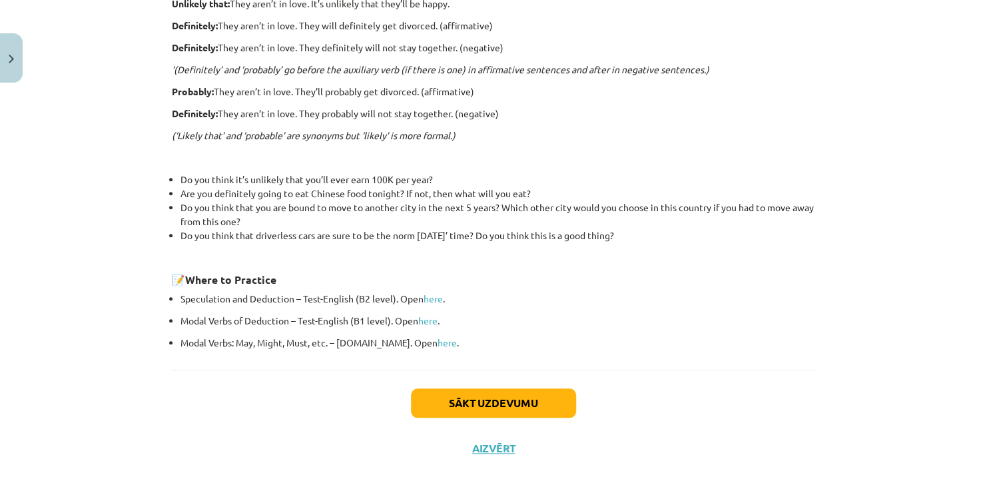
scroll to position [362, 0]
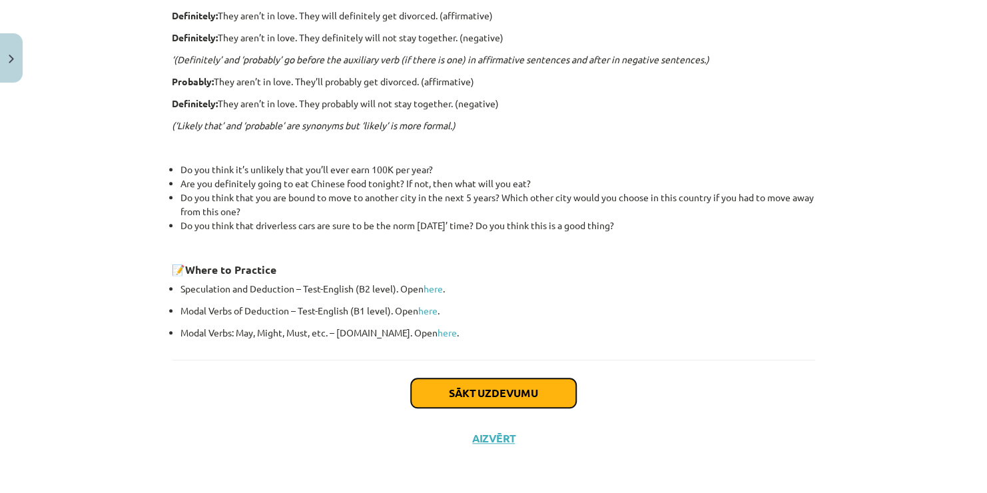
click at [503, 388] on button "Sākt uzdevumu" at bounding box center [493, 392] width 165 height 29
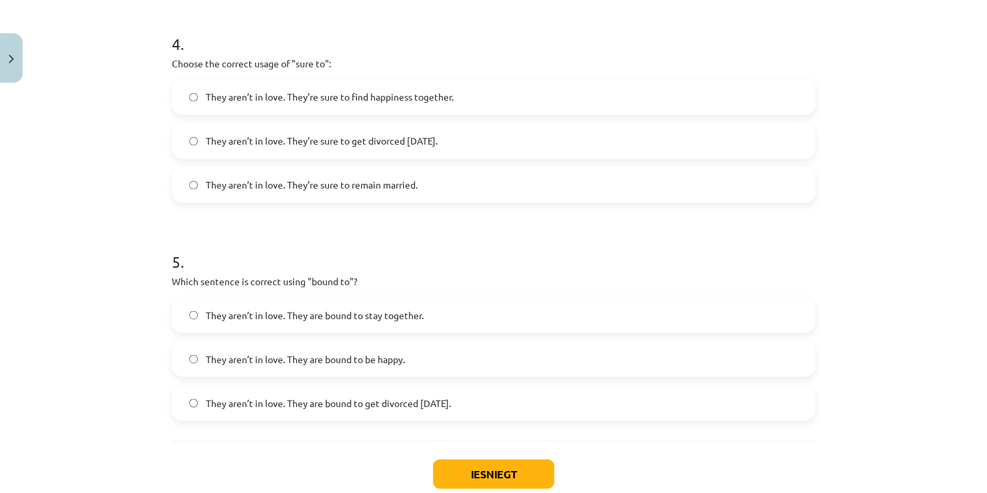
scroll to position [1011, 0]
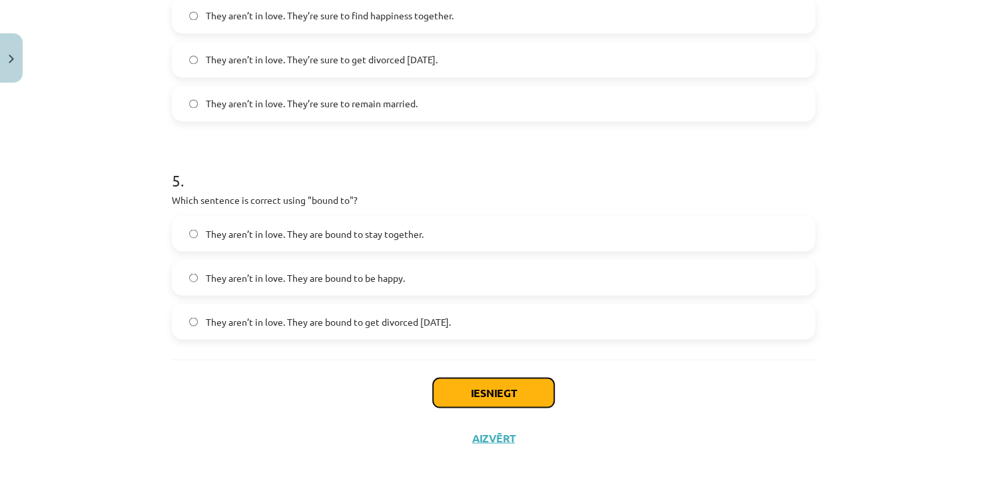
click at [472, 394] on button "Iesniegt" at bounding box center [493, 392] width 121 height 29
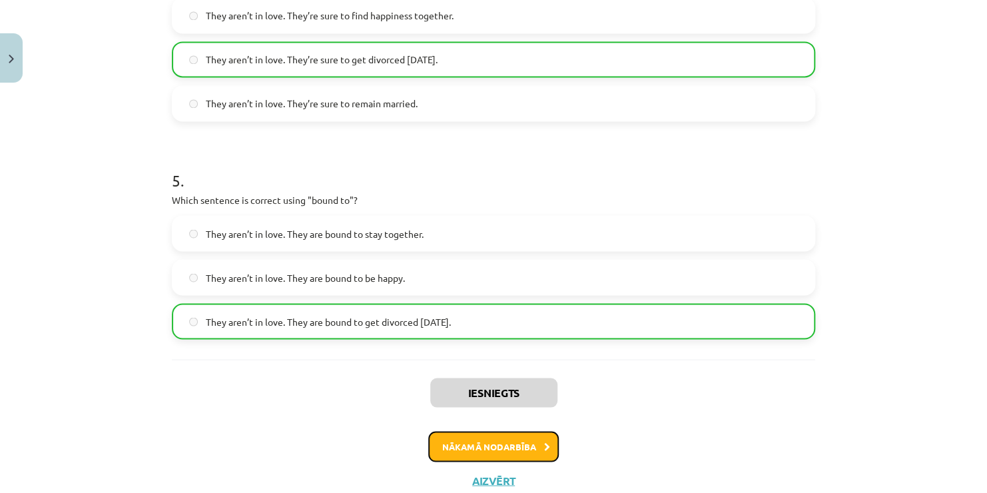
click at [486, 446] on button "Nākamā nodarbība" at bounding box center [493, 446] width 131 height 31
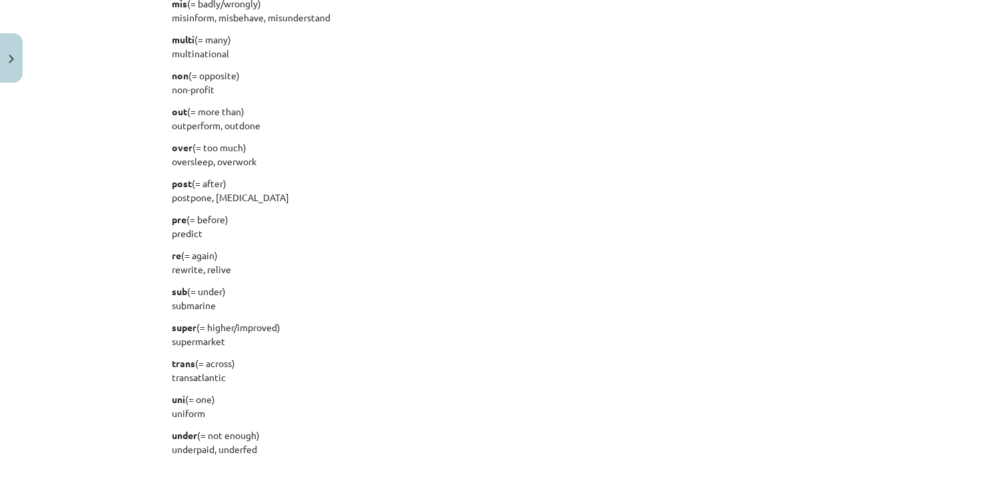
scroll to position [1366, 0]
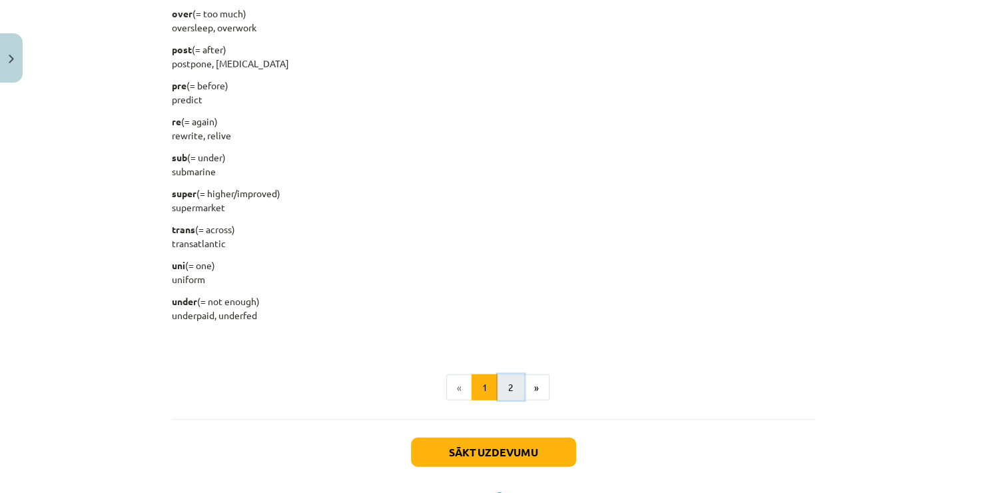
click at [502, 386] on button "2" at bounding box center [511, 387] width 27 height 27
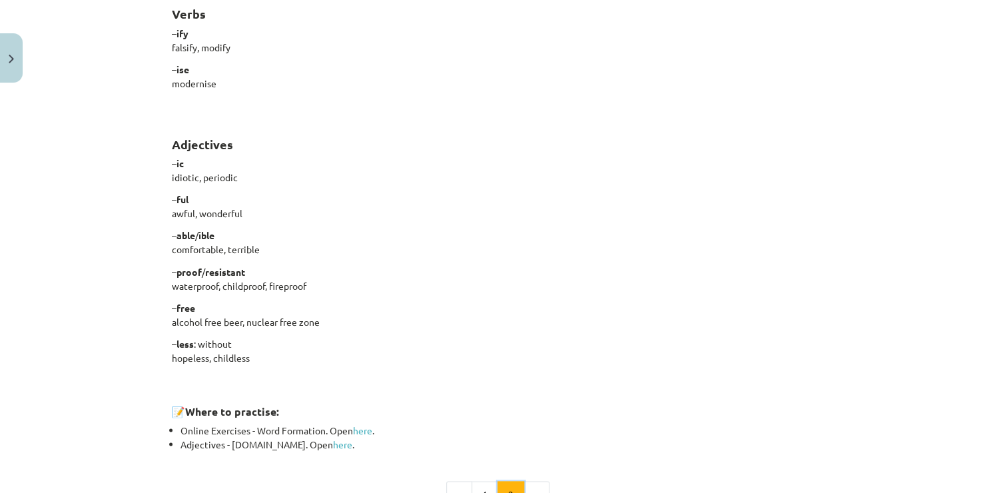
scroll to position [1104, 0]
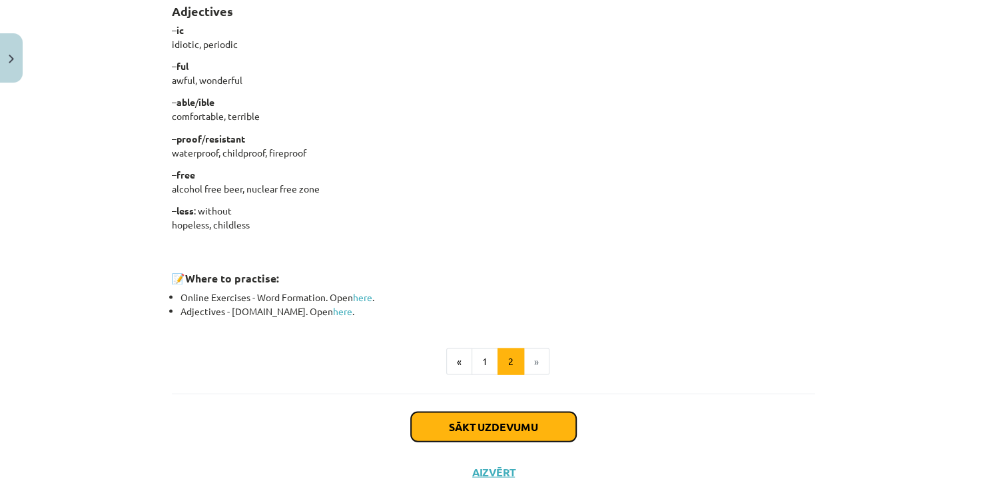
click at [483, 423] on button "Sākt uzdevumu" at bounding box center [493, 426] width 165 height 29
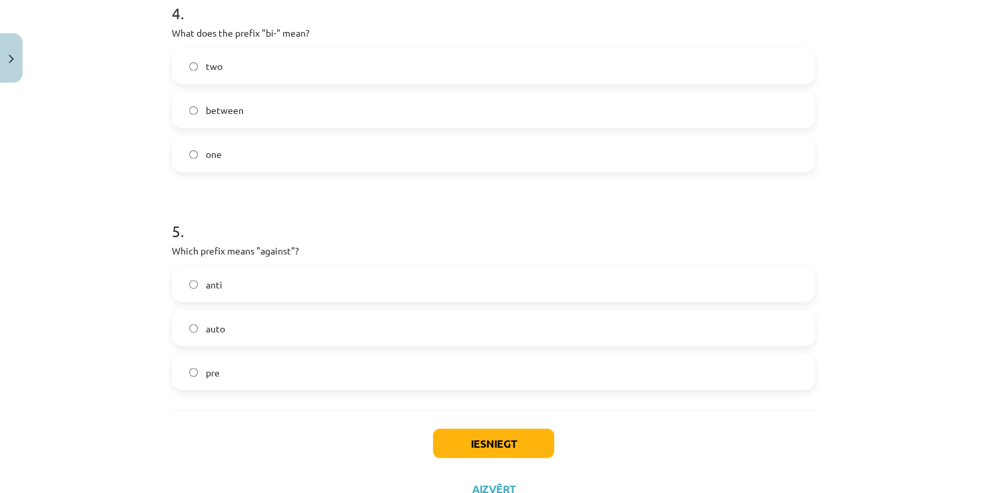
scroll to position [1011, 0]
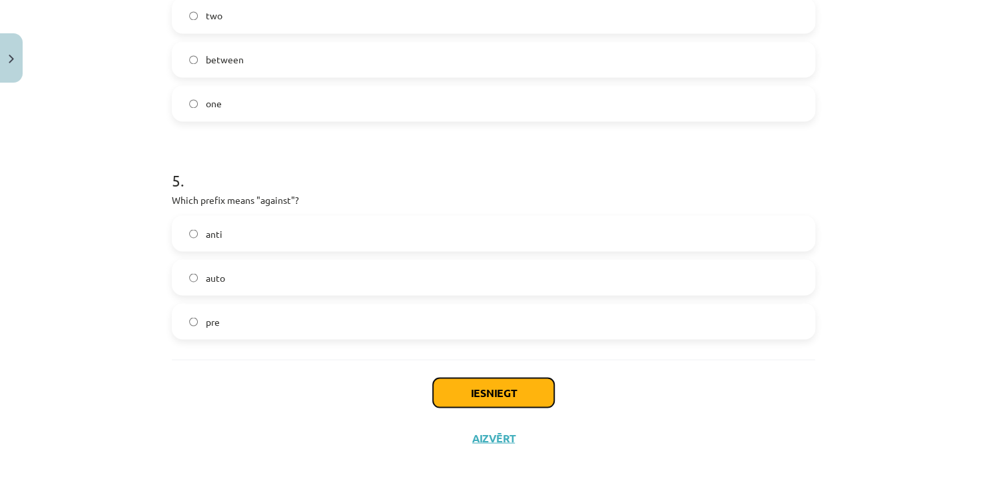
click at [486, 393] on button "Iesniegt" at bounding box center [493, 392] width 121 height 29
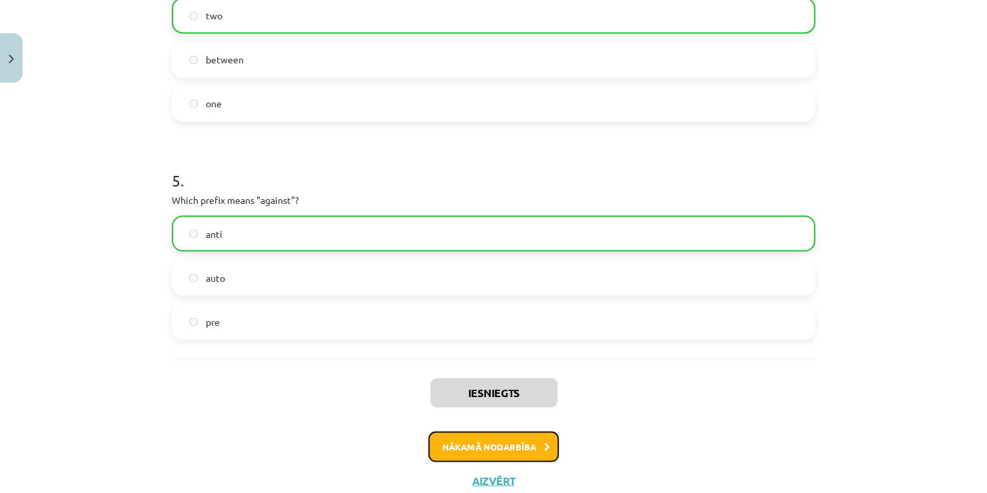
click at [482, 447] on button "Nākamā nodarbība" at bounding box center [493, 446] width 131 height 31
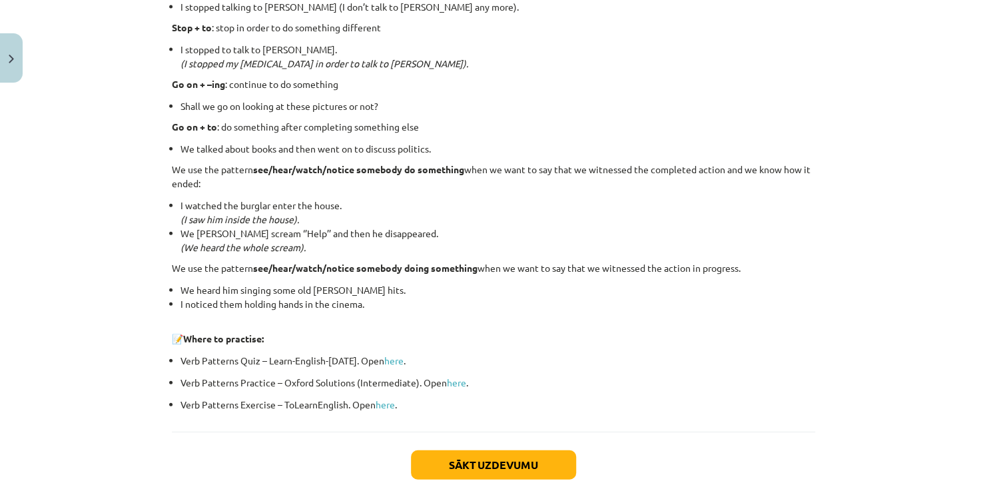
scroll to position [1499, 0]
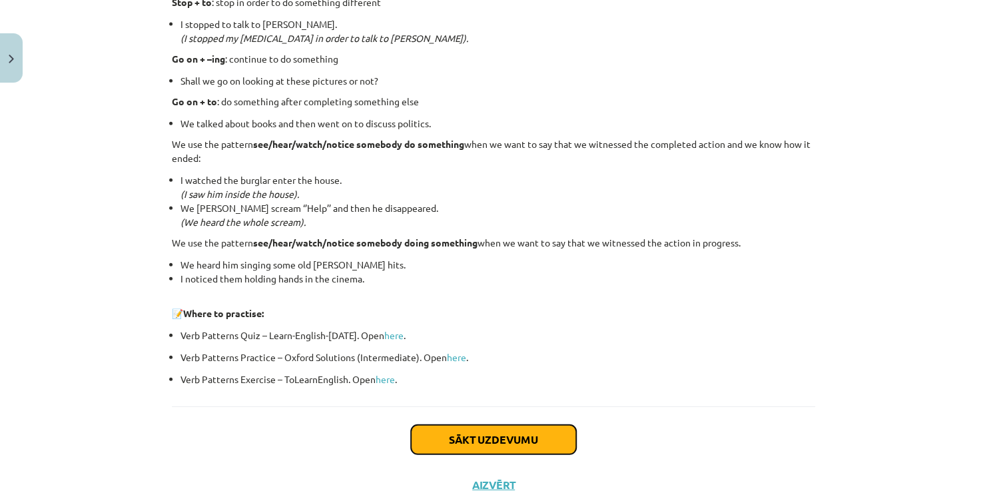
click at [497, 437] on button "Sākt uzdevumu" at bounding box center [493, 439] width 165 height 29
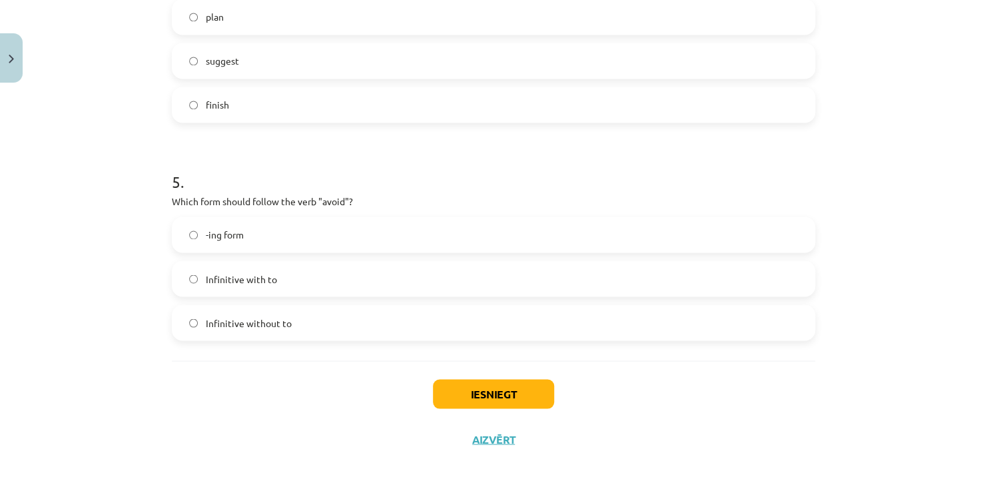
scroll to position [989, 0]
click at [480, 390] on button "Iesniegt" at bounding box center [493, 392] width 121 height 29
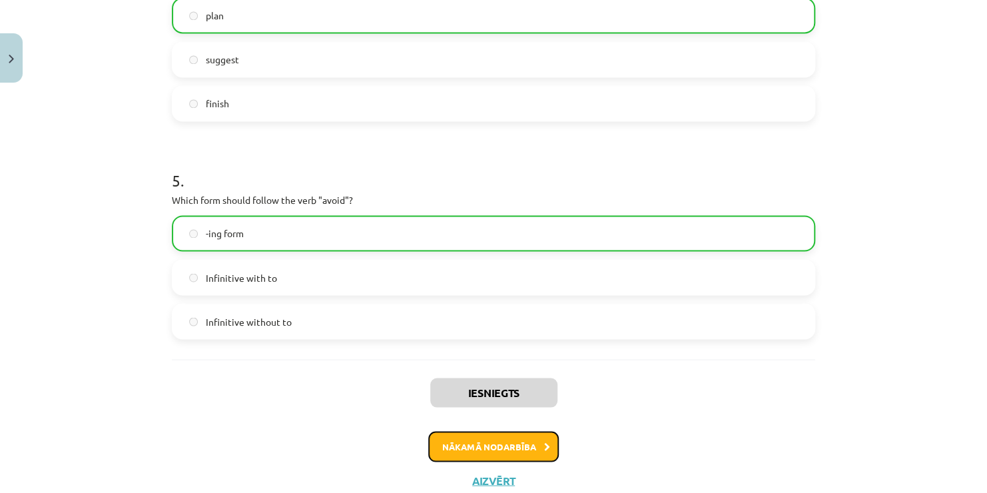
click at [478, 442] on button "Nākamā nodarbība" at bounding box center [493, 446] width 131 height 31
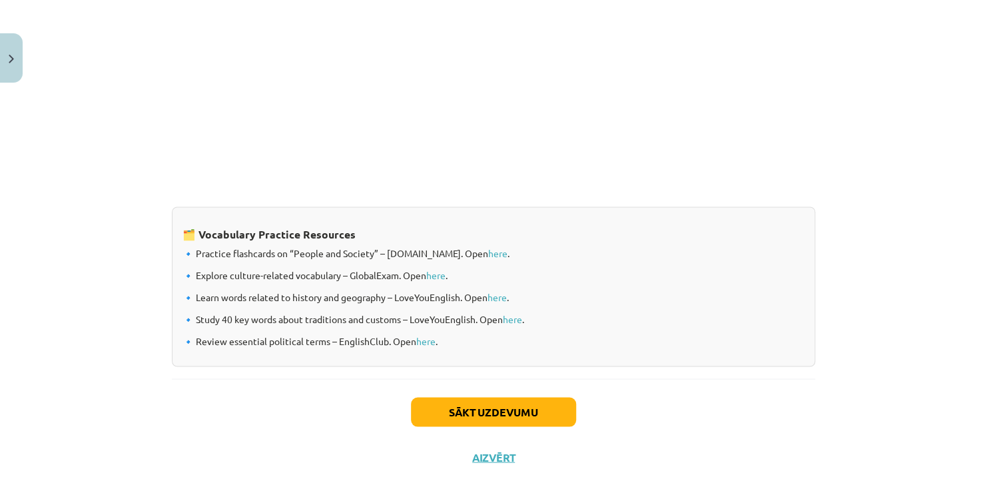
scroll to position [1078, 0]
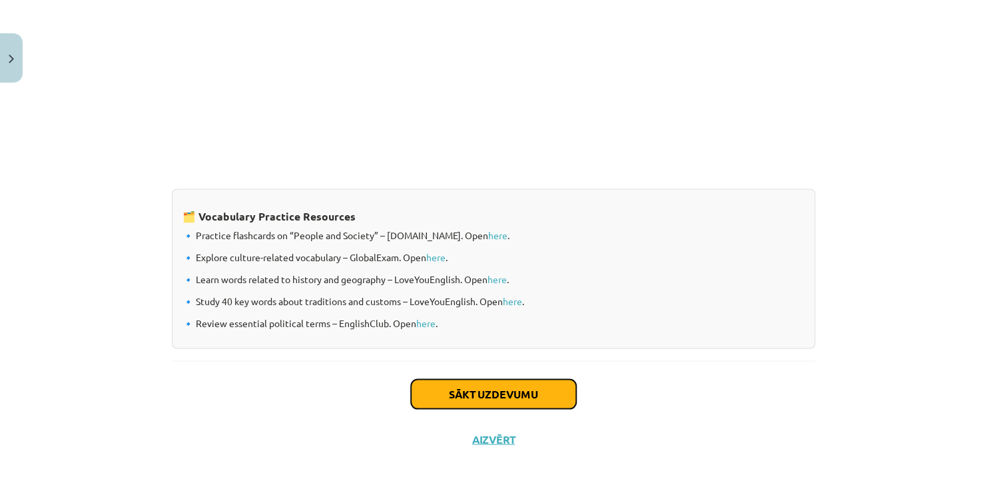
click at [464, 381] on button "Sākt uzdevumu" at bounding box center [493, 393] width 165 height 29
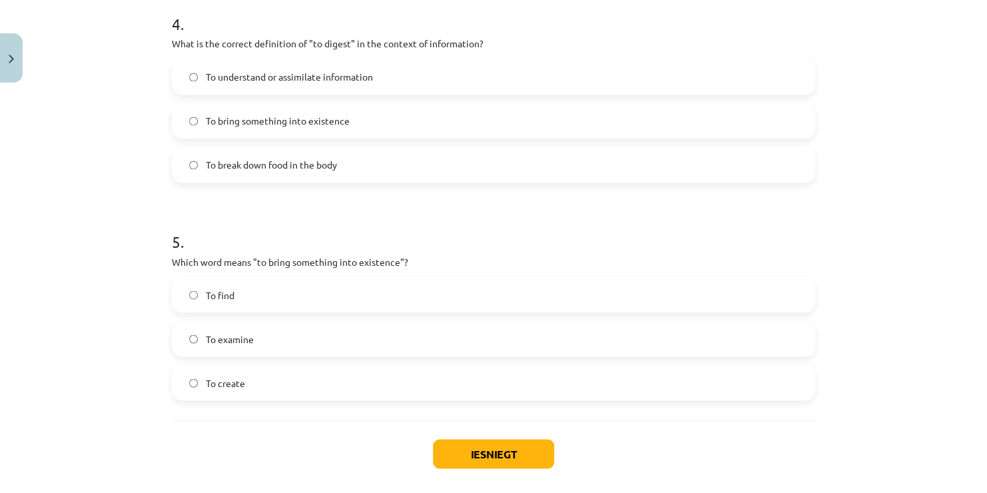
scroll to position [1033, 0]
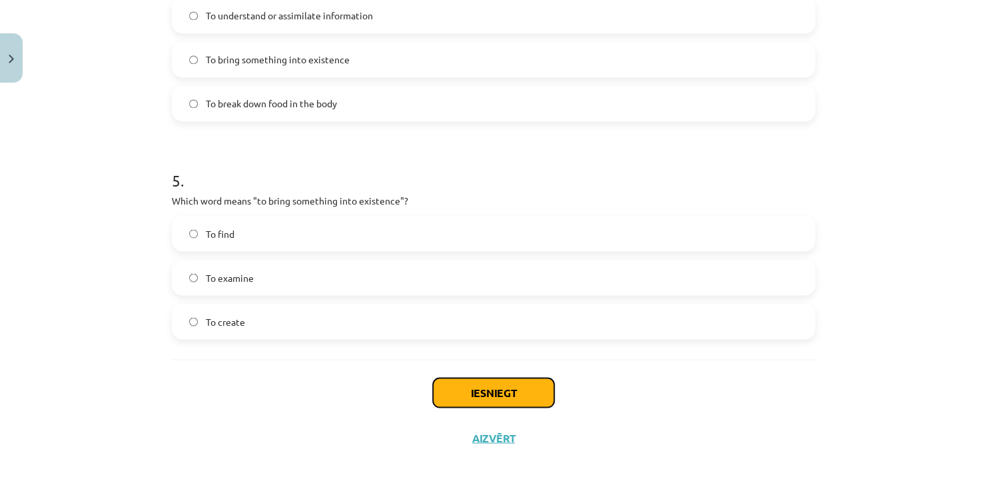
click at [472, 389] on button "Iesniegt" at bounding box center [493, 392] width 121 height 29
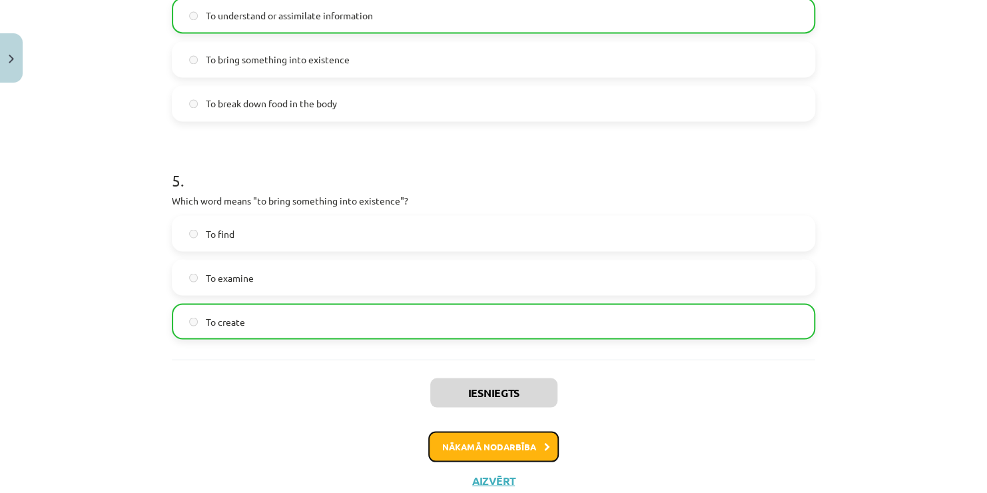
click at [492, 444] on button "Nākamā nodarbība" at bounding box center [493, 446] width 131 height 31
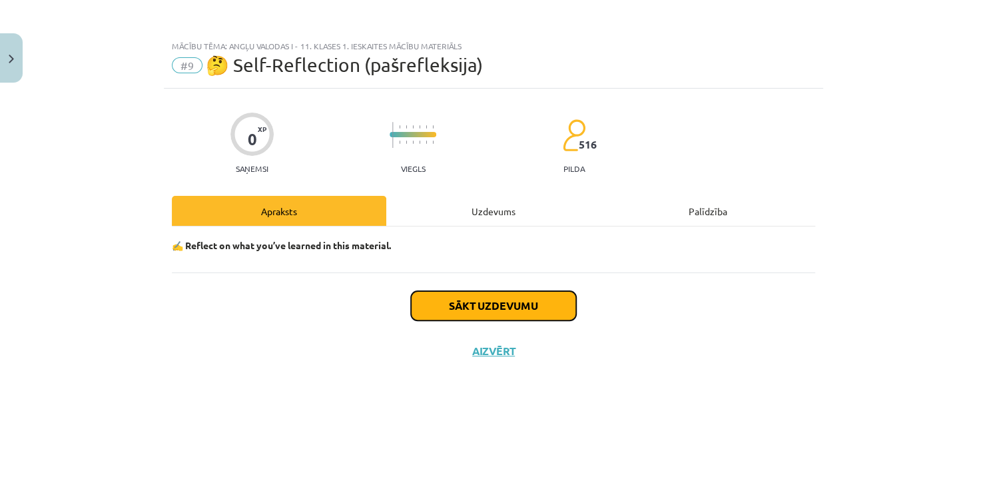
click at [502, 300] on button "Sākt uzdevumu" at bounding box center [493, 305] width 165 height 29
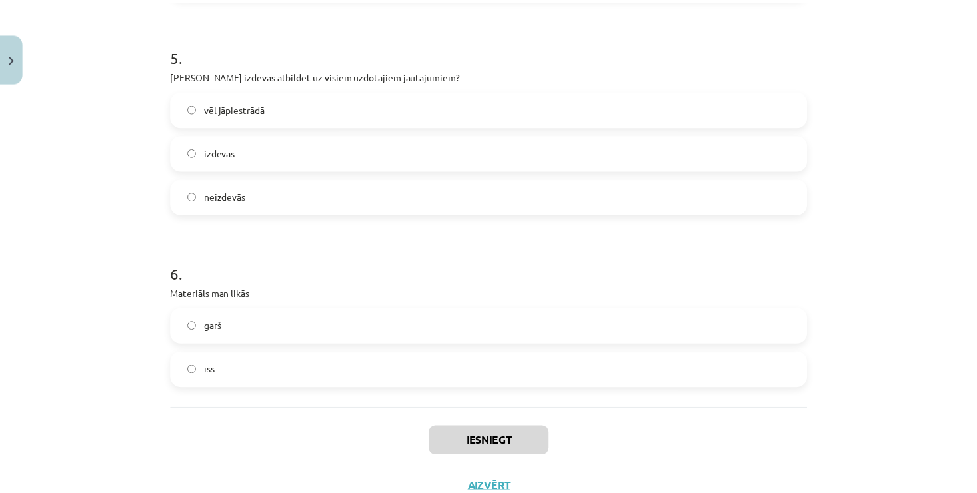
scroll to position [1169, 0]
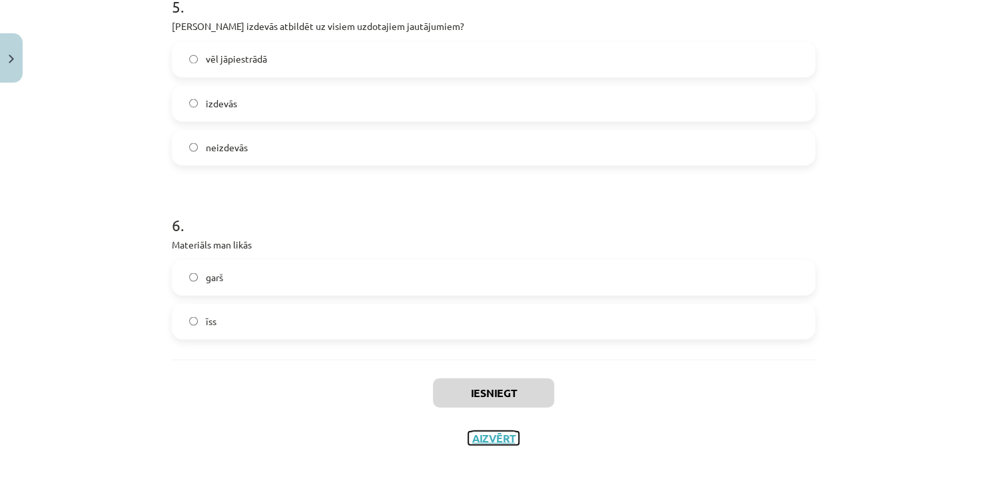
click at [475, 440] on button "Aizvērt" at bounding box center [493, 437] width 51 height 13
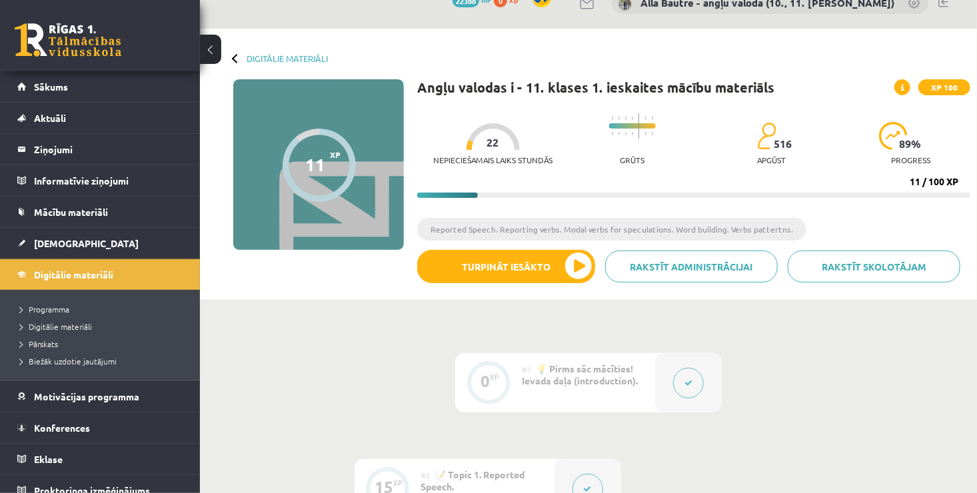
scroll to position [0, 0]
